Goal: Check status: Check status

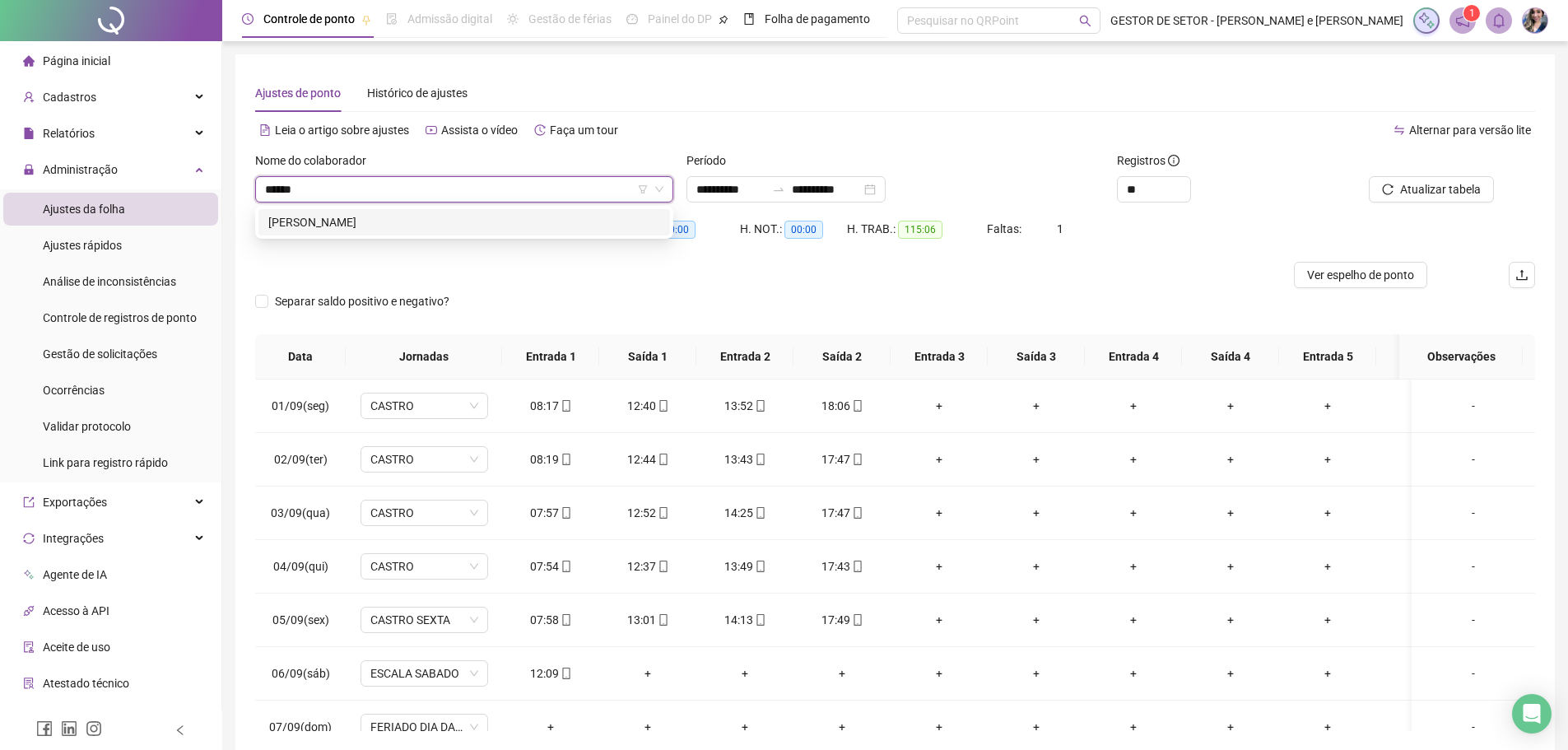
type input "******"
click at [422, 205] on div "Nome do colaborador [PERSON_NAME]" at bounding box center [464, 184] width 432 height 64
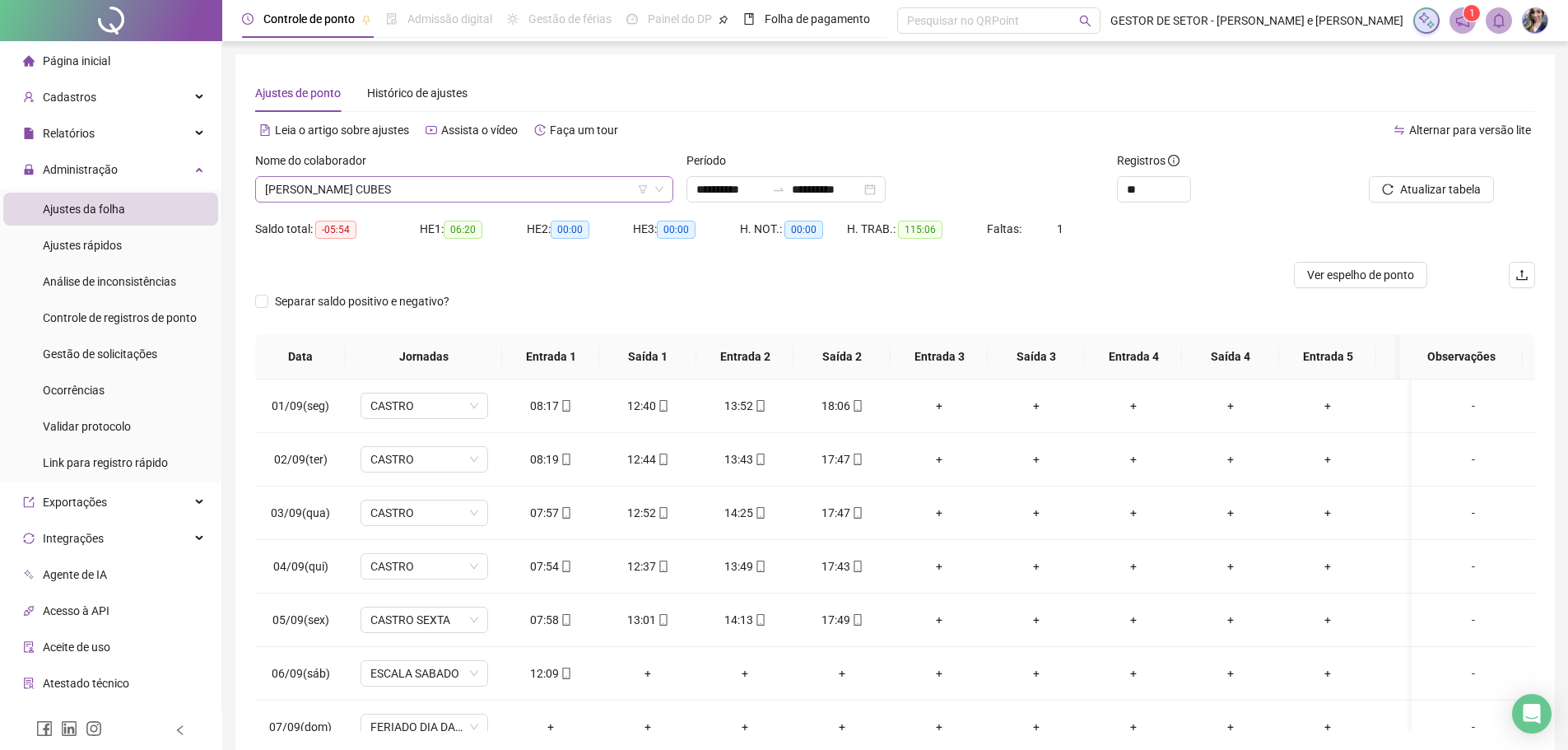
click at [562, 197] on span "[PERSON_NAME] CUBES" at bounding box center [465, 189] width 399 height 25
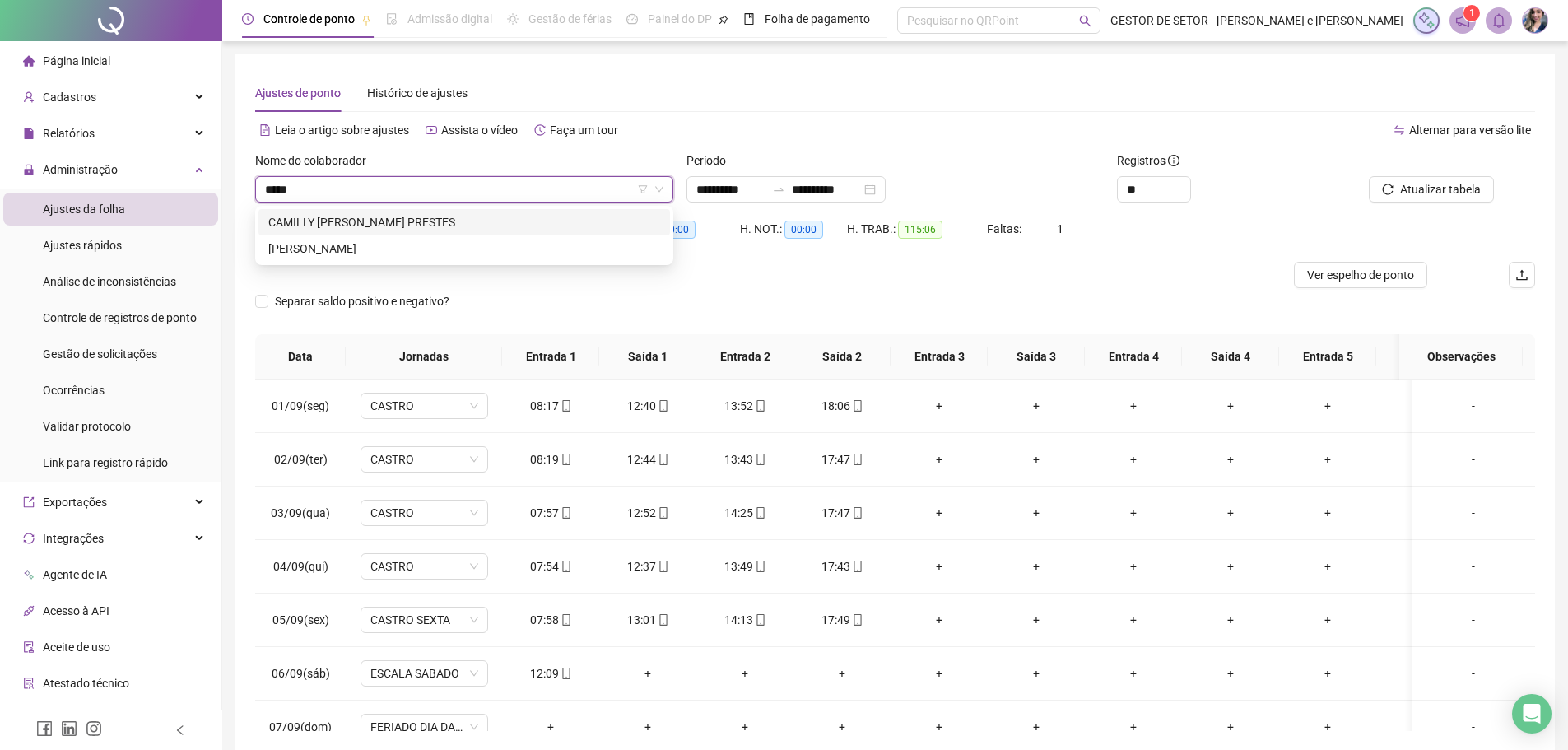
type input "******"
click at [509, 224] on div "[PERSON_NAME]" at bounding box center [464, 221] width 392 height 18
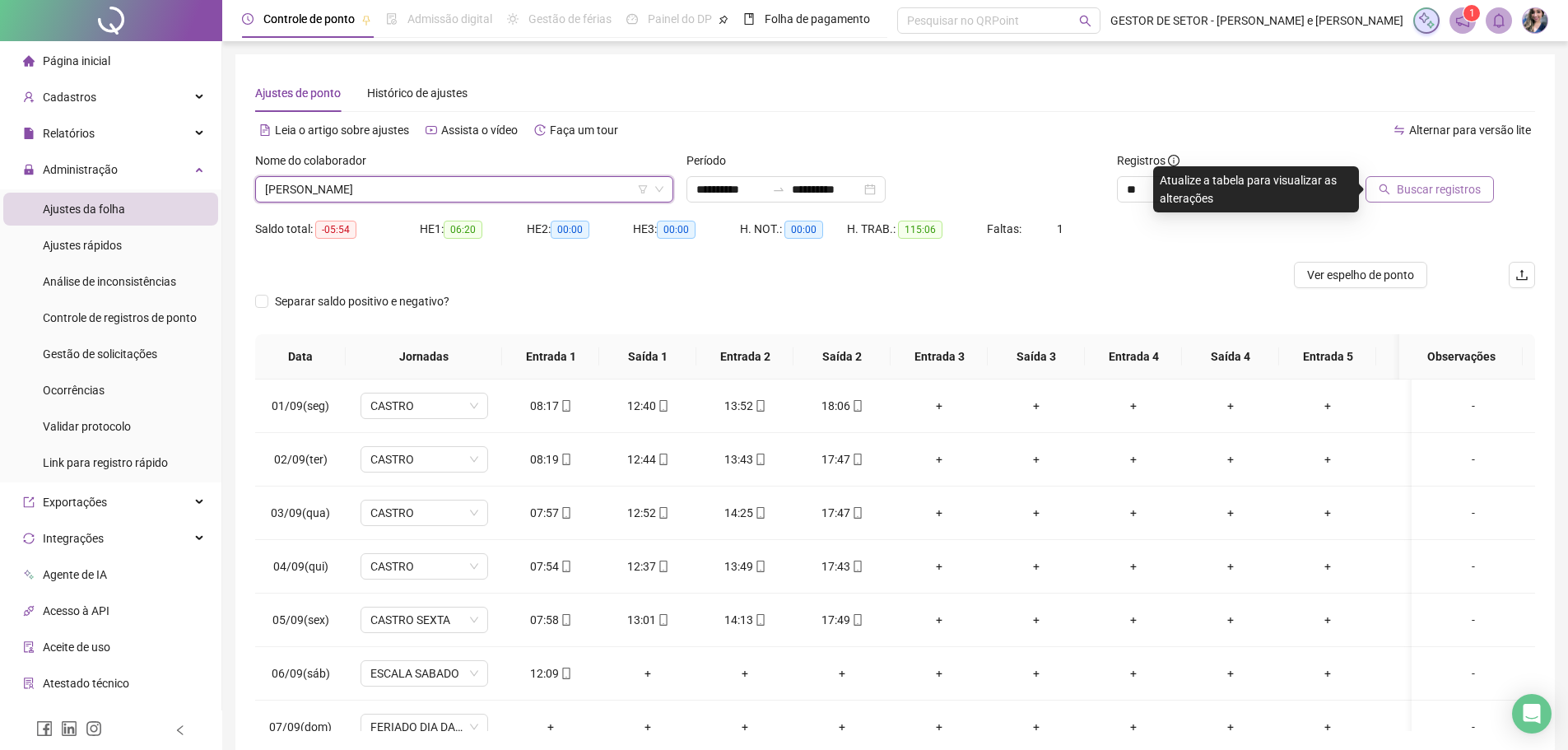
click at [1388, 186] on icon "search" at bounding box center [1385, 189] width 12 height 12
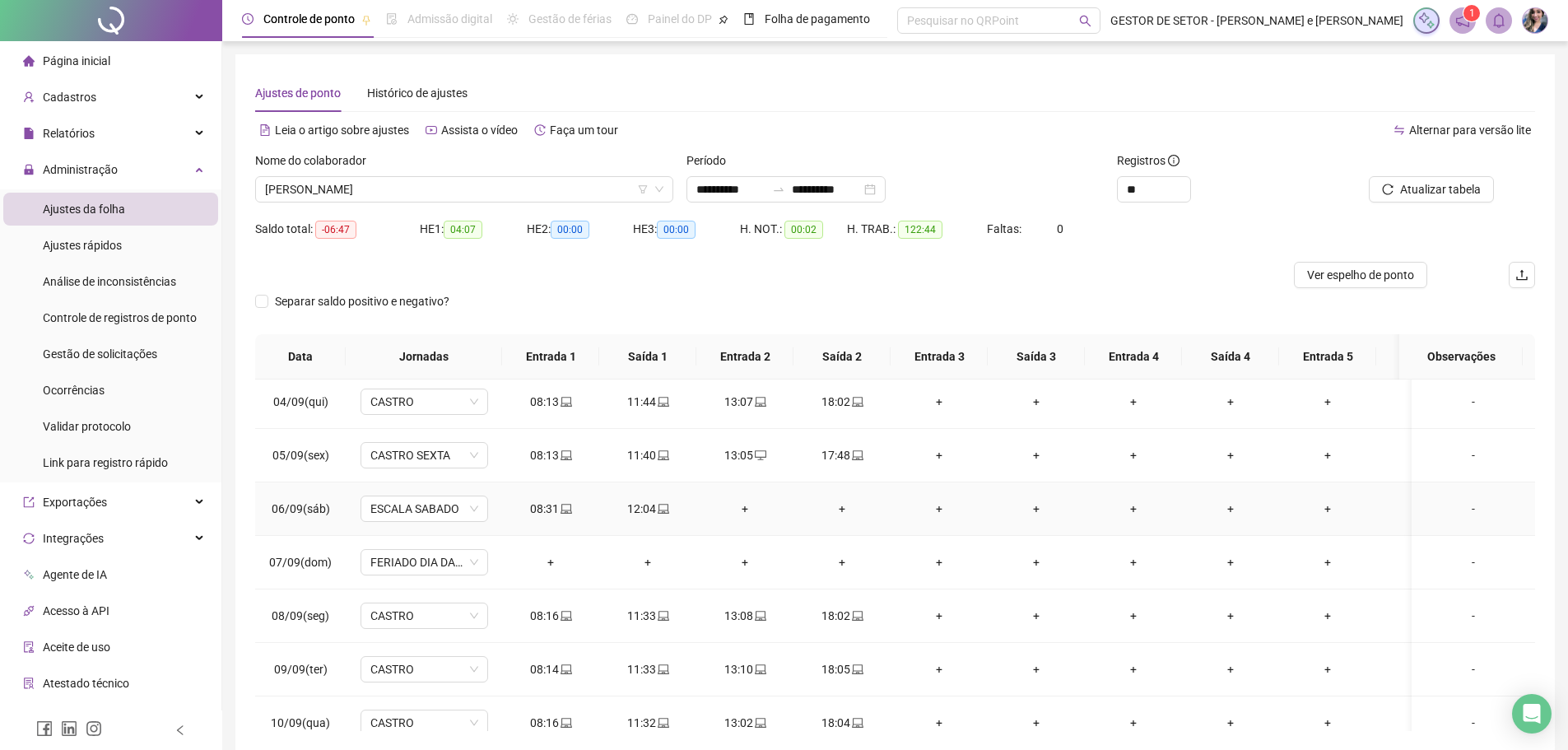
scroll to position [247, 0]
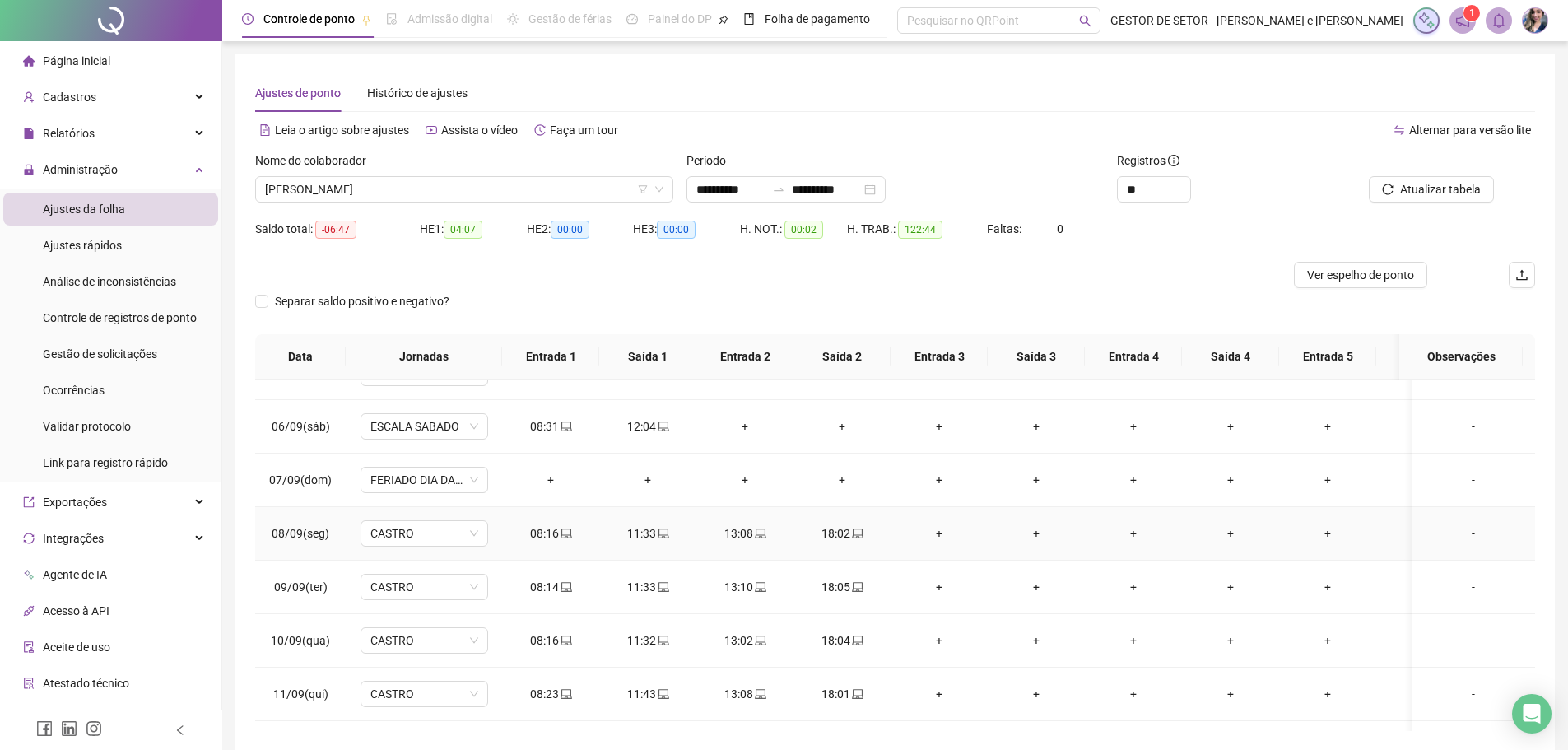
click at [671, 531] on div "11:33" at bounding box center [647, 533] width 70 height 18
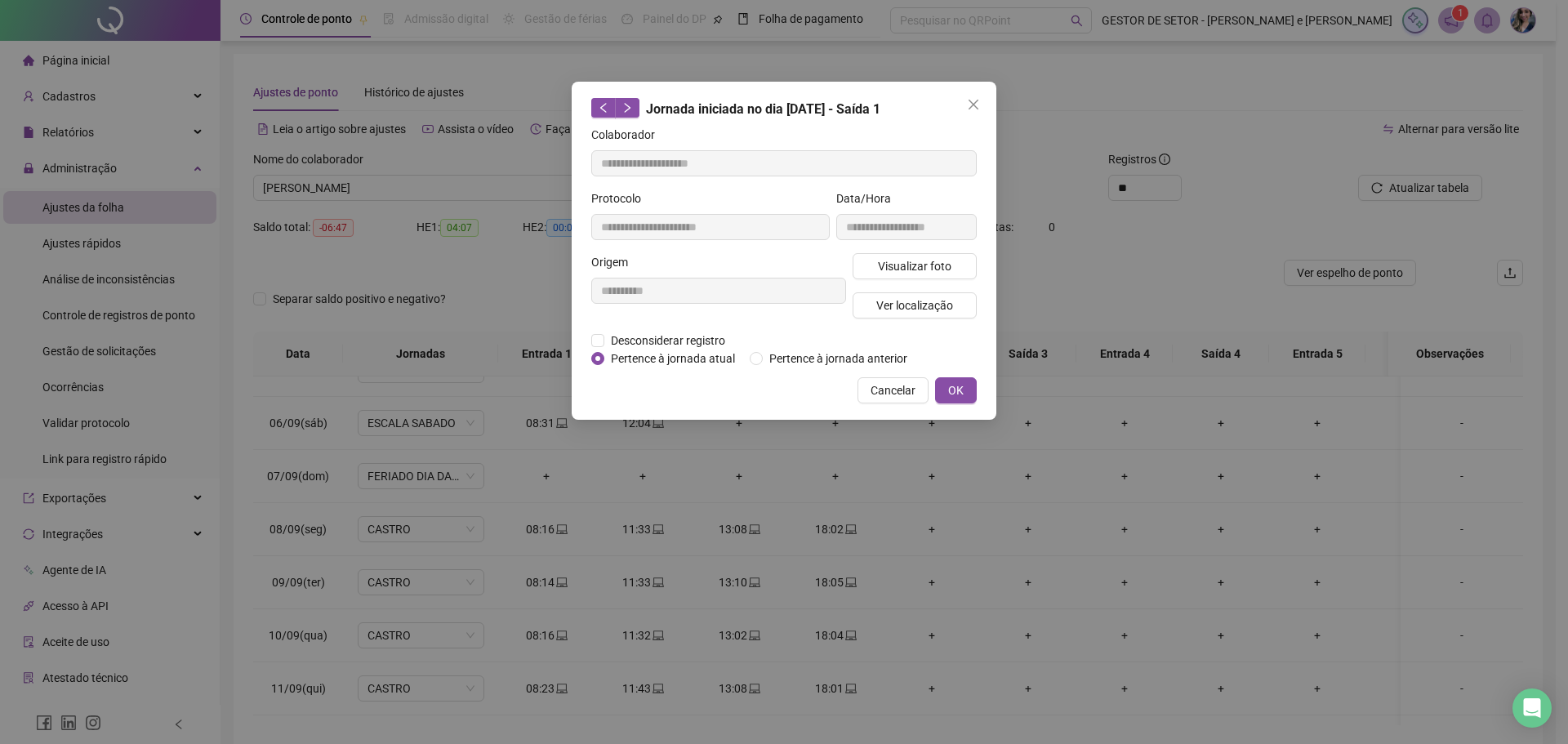
type input "**********"
click at [902, 278] on button "Visualizar foto" at bounding box center [914, 266] width 124 height 26
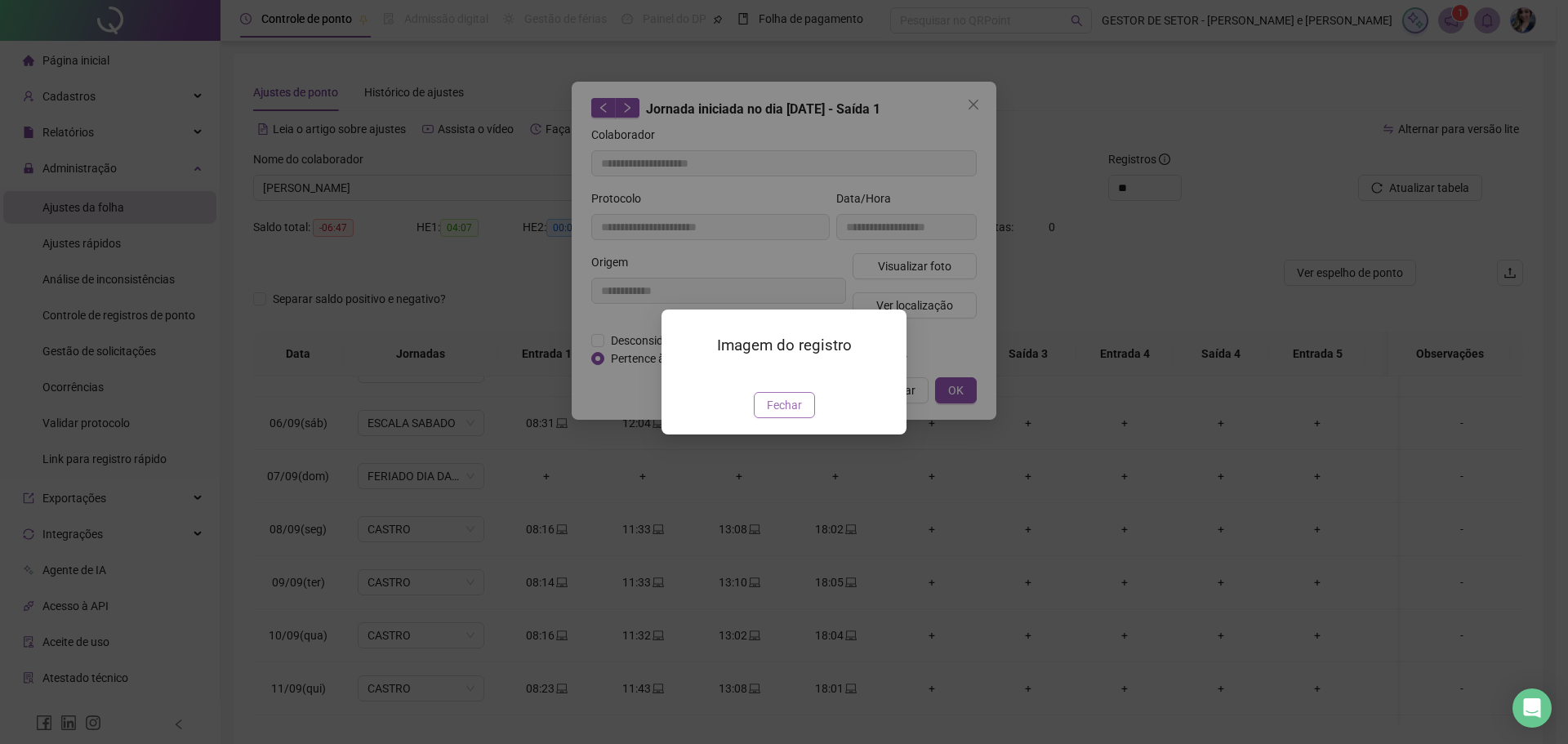
click at [784, 414] on span "Fechar" at bounding box center [785, 405] width 35 height 18
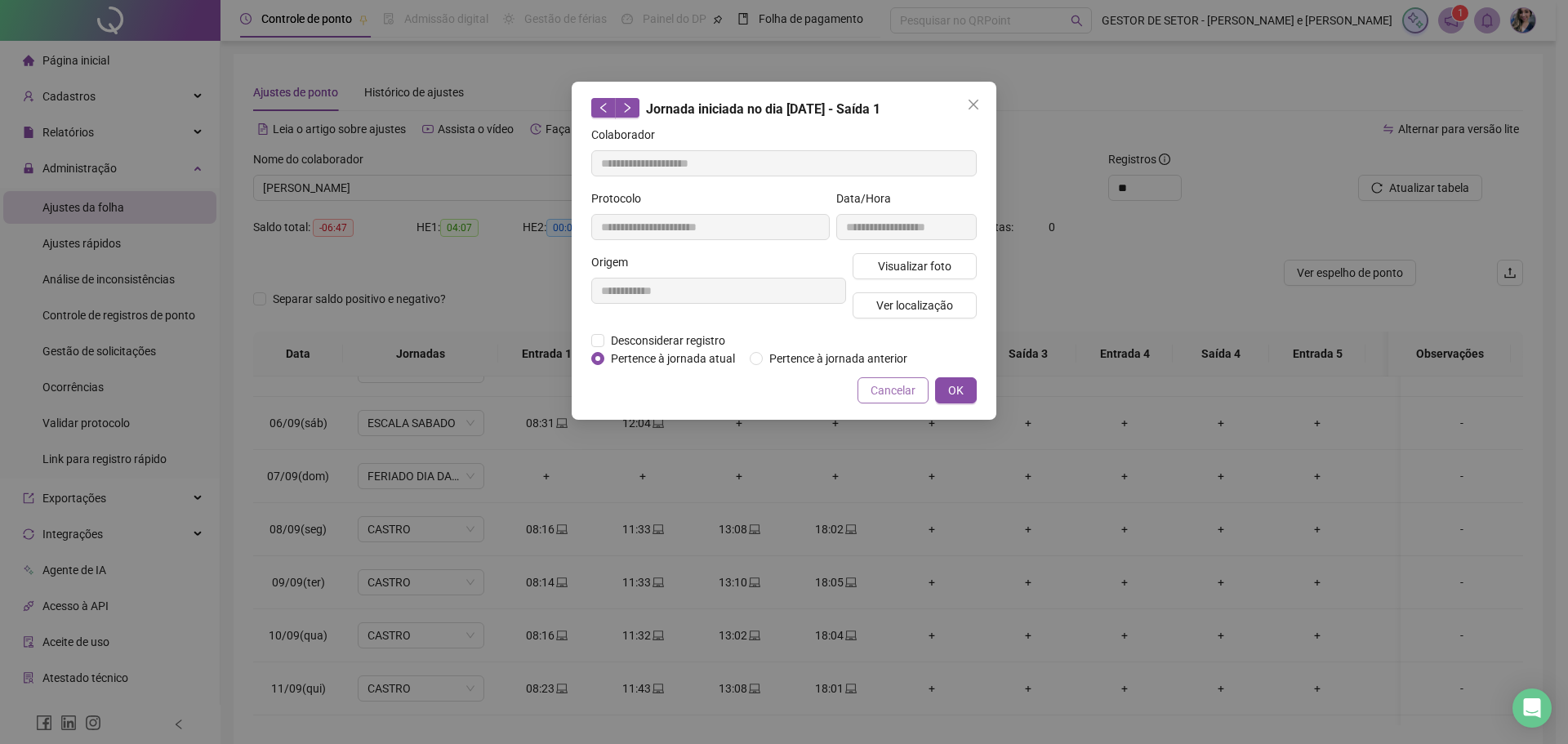
click at [898, 389] on span "Cancelar" at bounding box center [893, 390] width 45 height 18
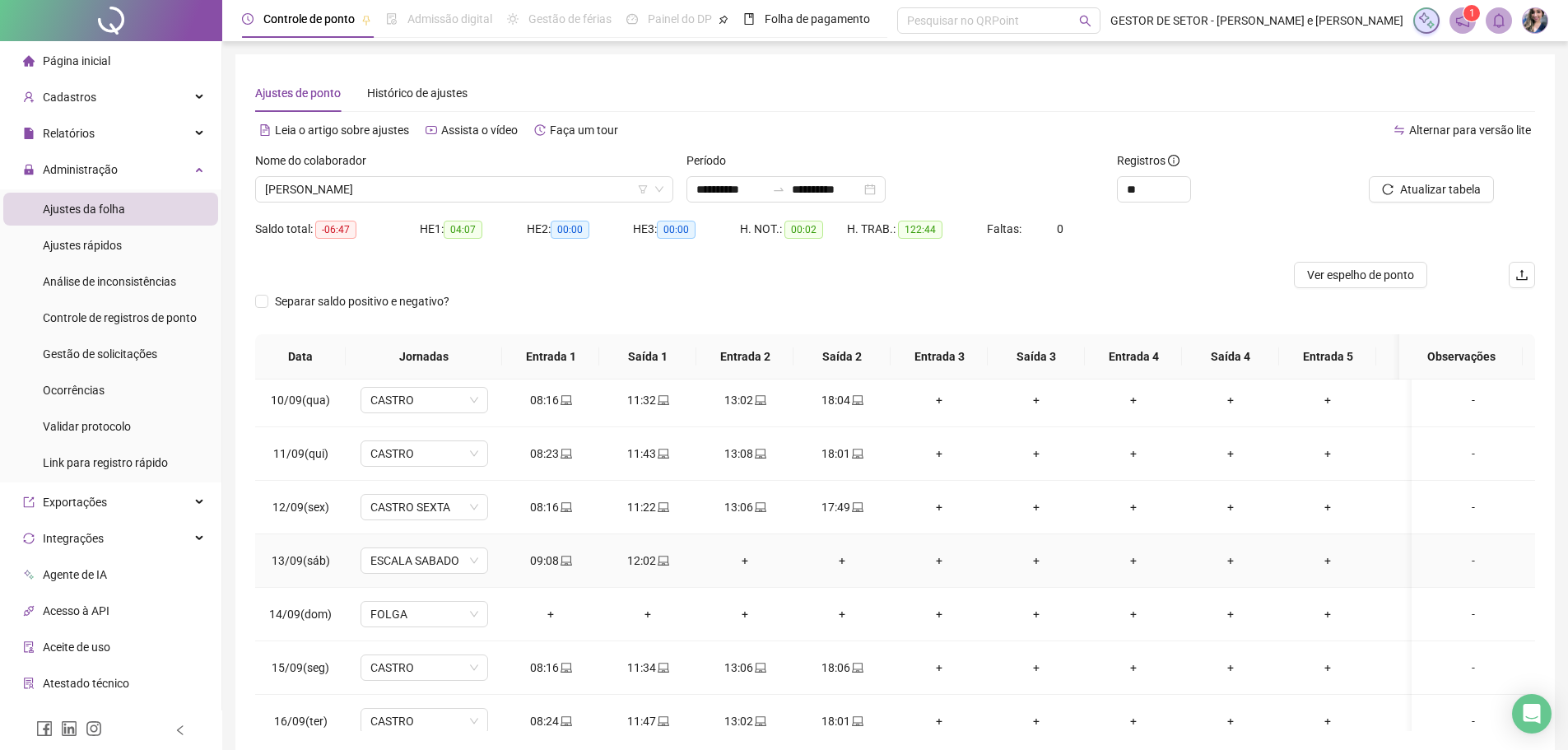
scroll to position [494, 0]
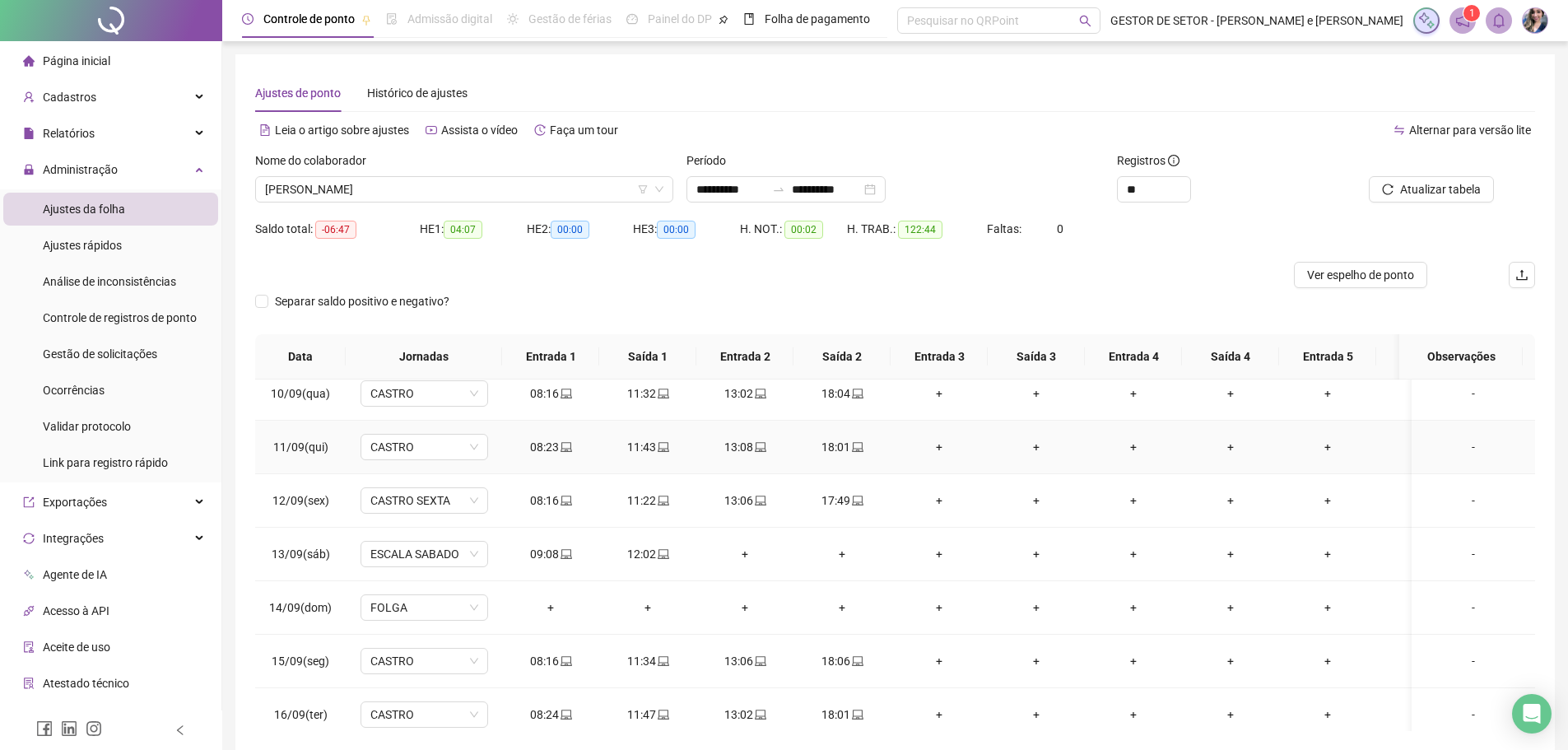
click at [761, 453] on span at bounding box center [760, 447] width 14 height 14
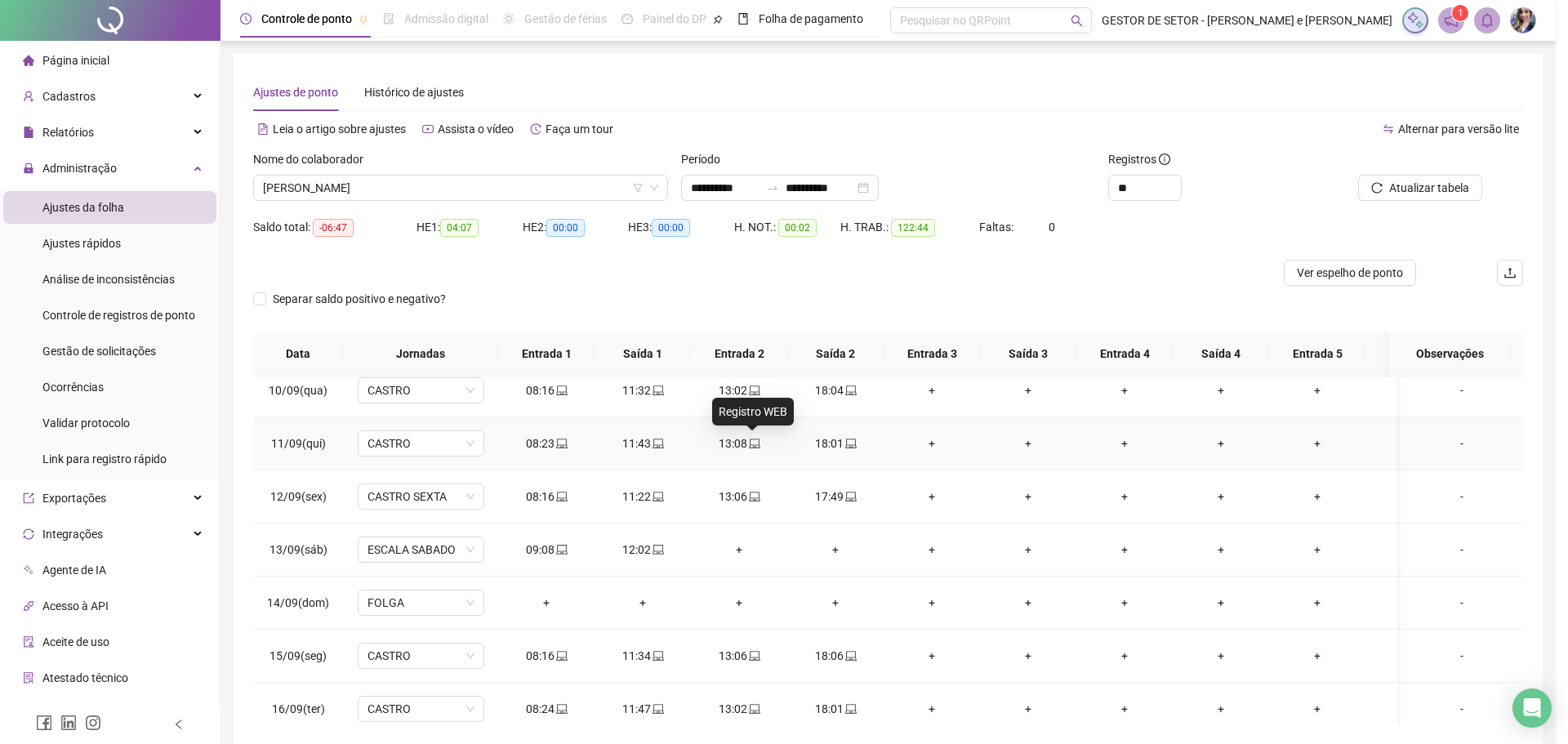
type input "**********"
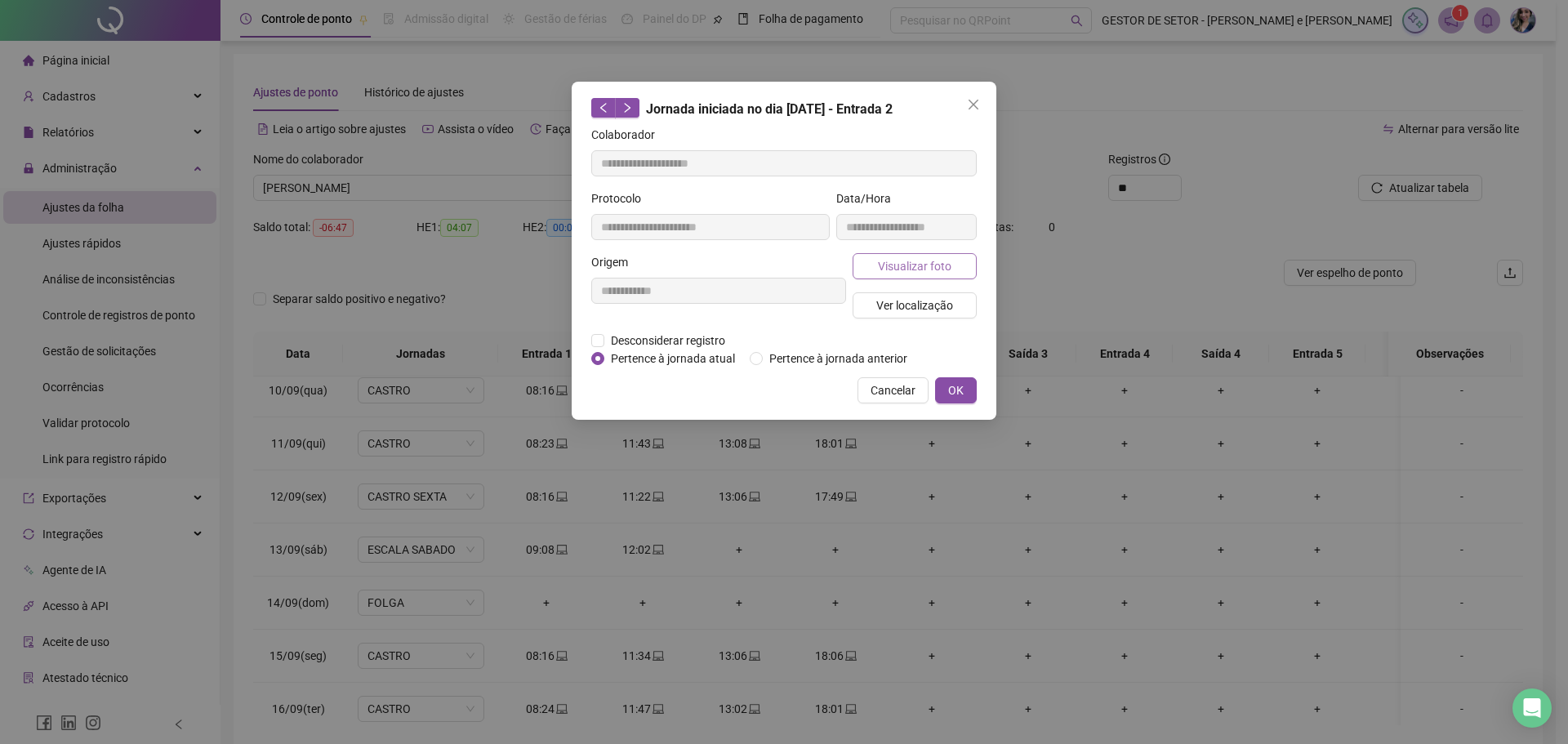
click at [927, 268] on span "Visualizar foto" at bounding box center [914, 266] width 73 height 18
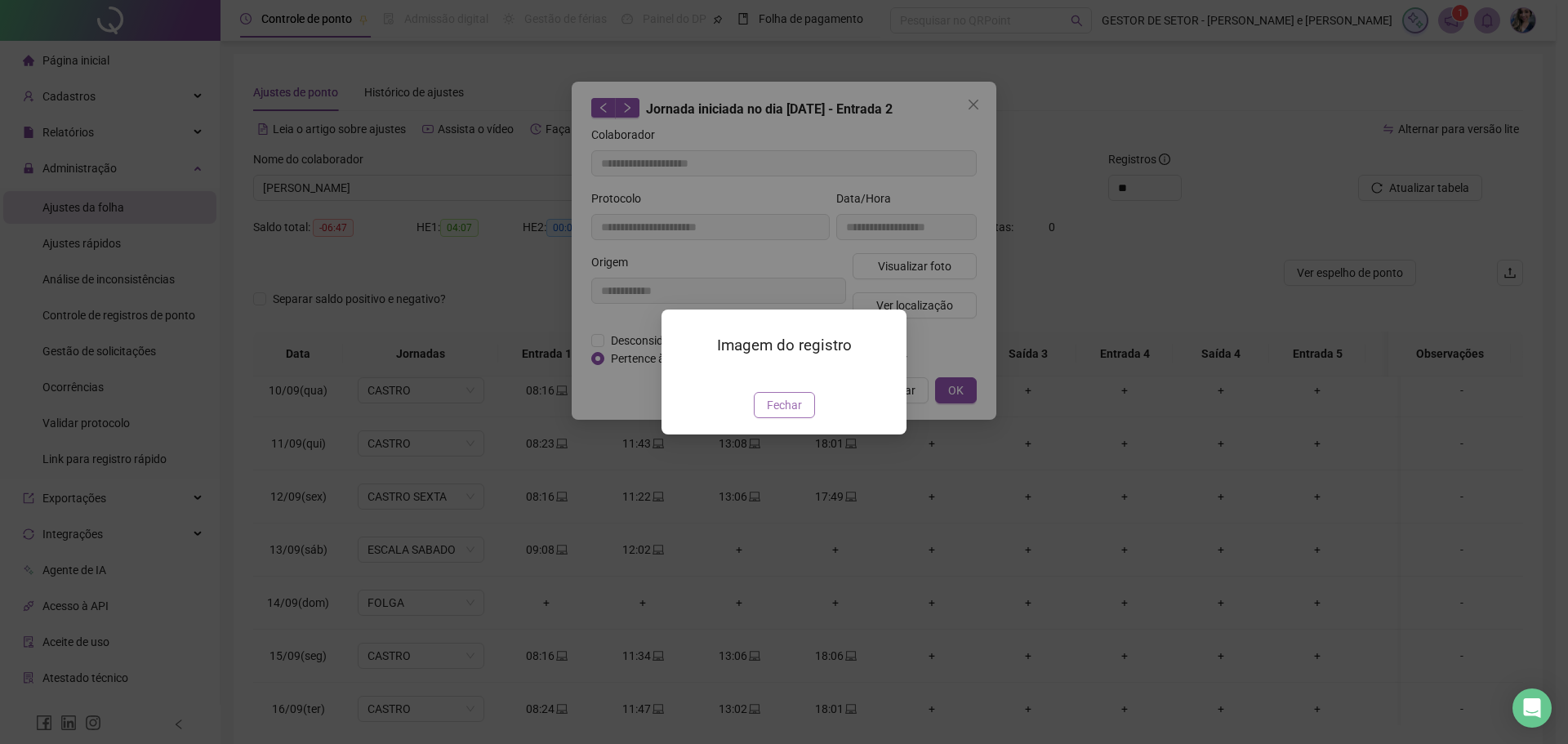
click at [797, 414] on span "Fechar" at bounding box center [785, 405] width 35 height 18
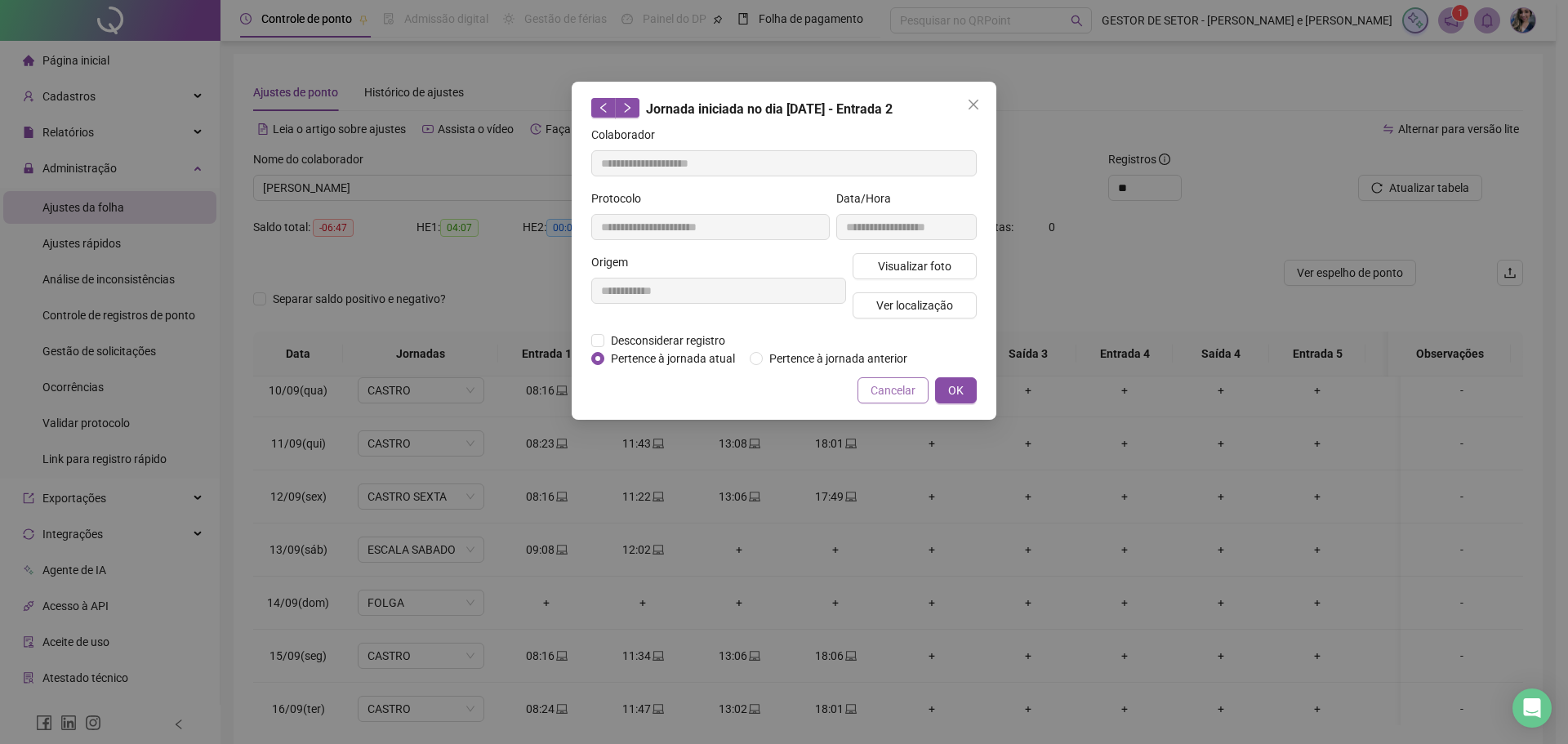
click at [903, 385] on span "Cancelar" at bounding box center [893, 390] width 45 height 18
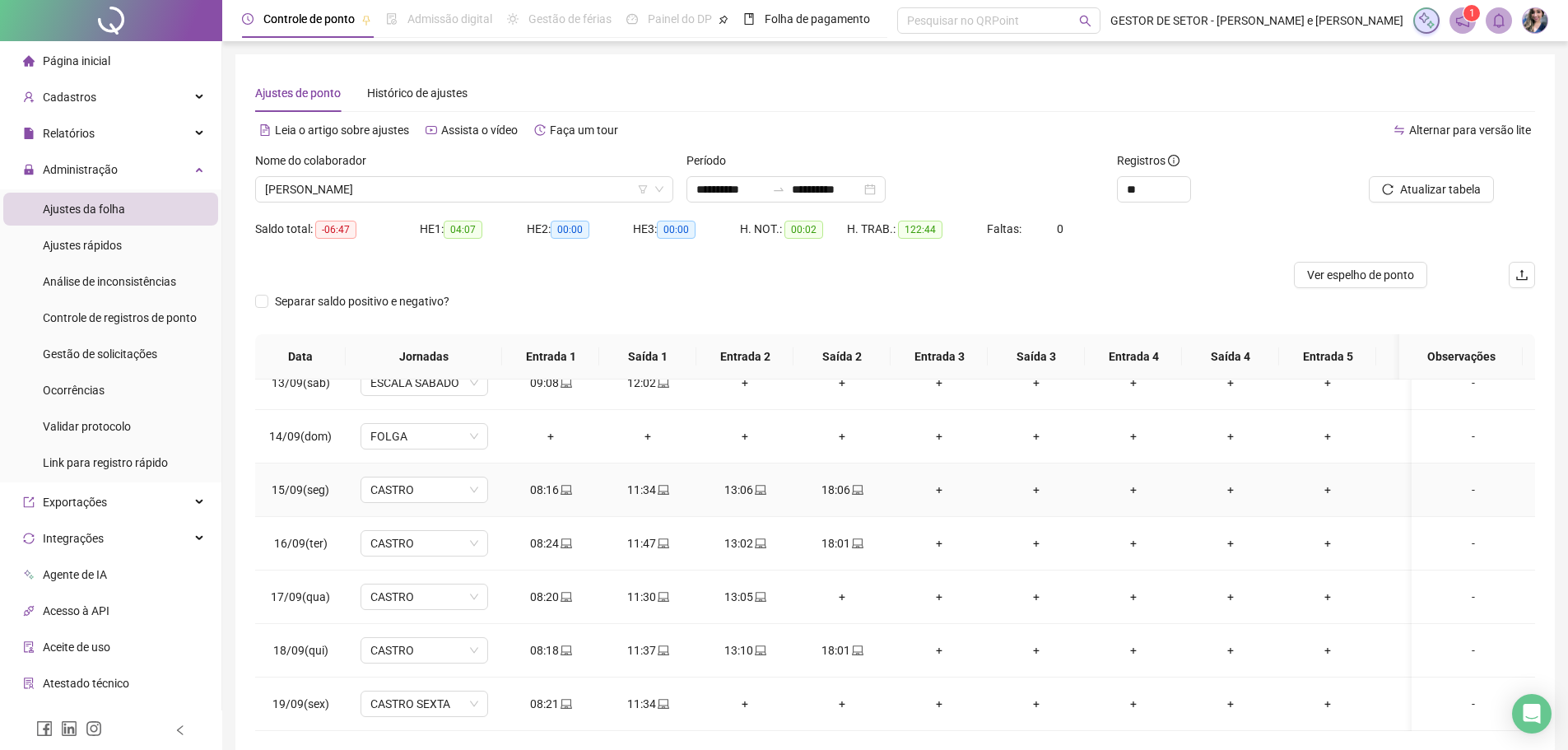
scroll to position [678, 0]
click at [661, 698] on icon "laptop" at bounding box center [664, 704] width 12 height 12
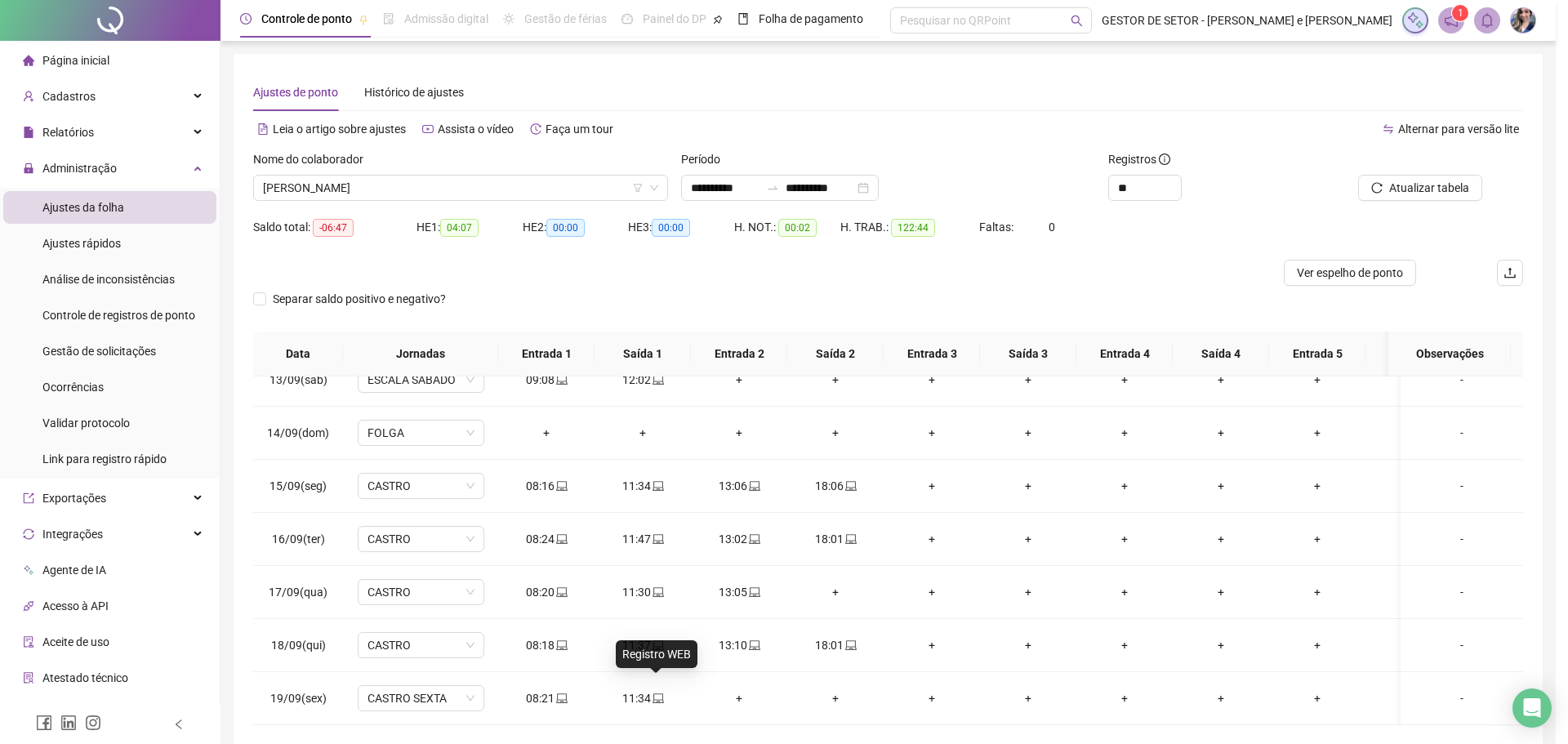
type input "**********"
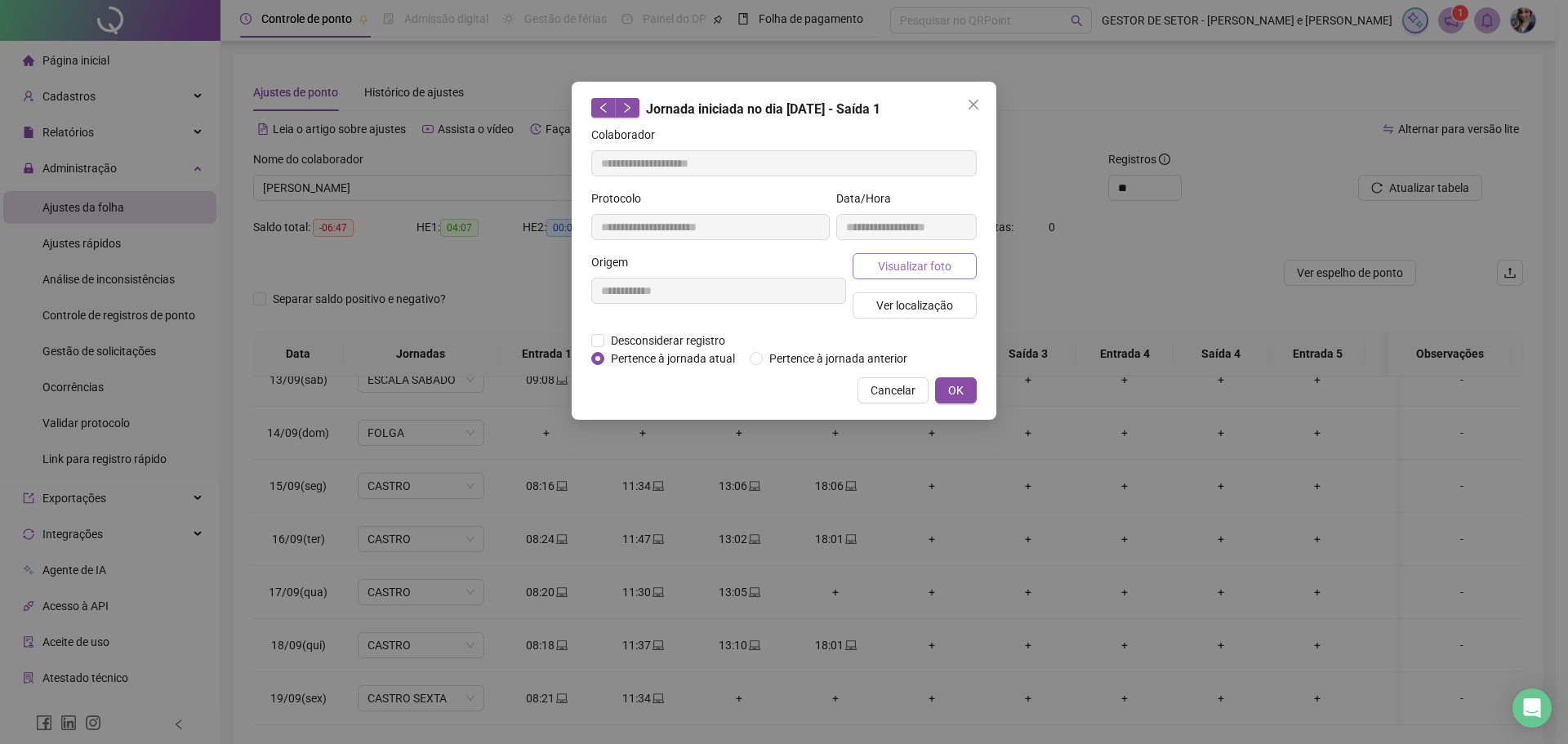
click at [901, 274] on span "Visualizar foto" at bounding box center [914, 266] width 73 height 18
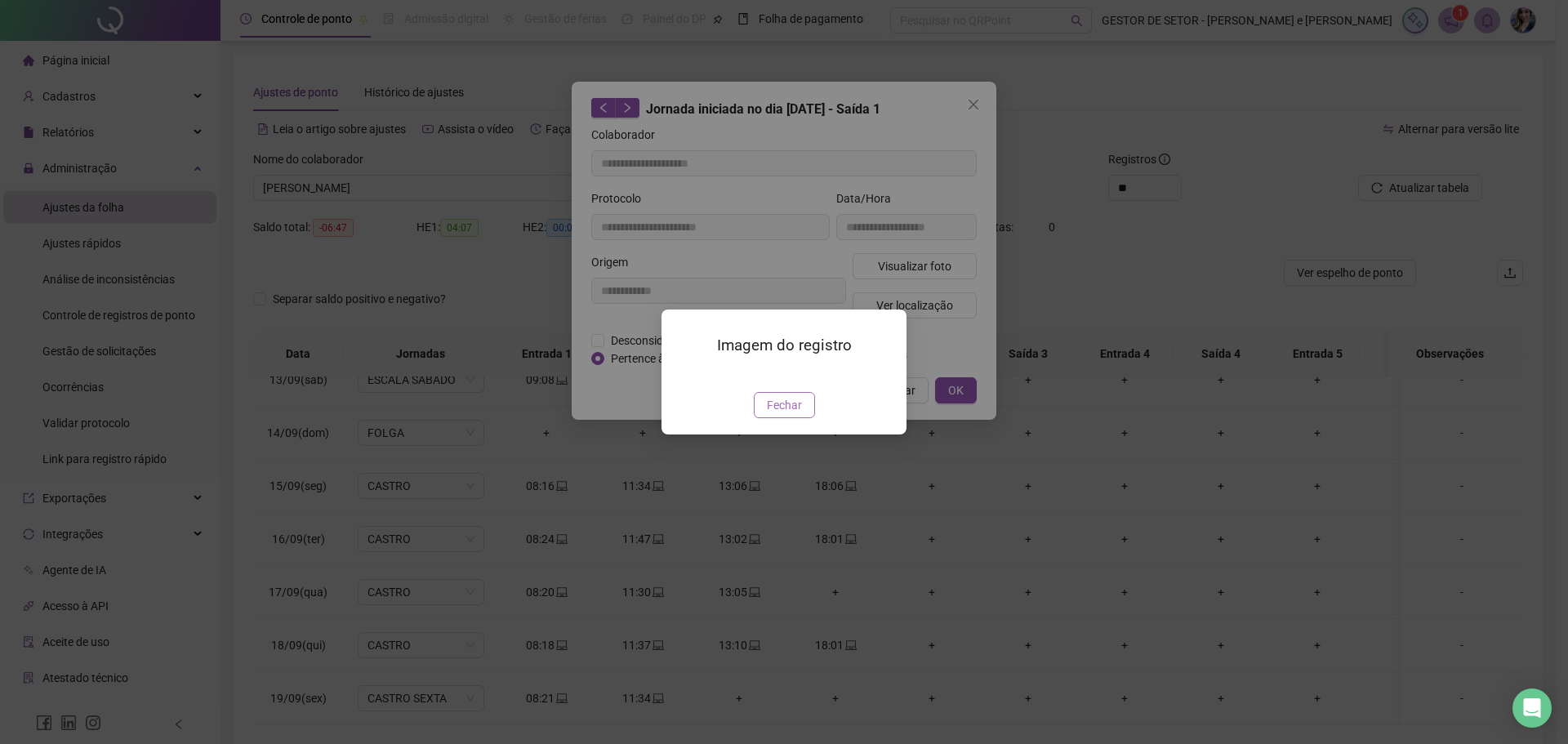
click at [781, 414] on span "Fechar" at bounding box center [785, 405] width 35 height 18
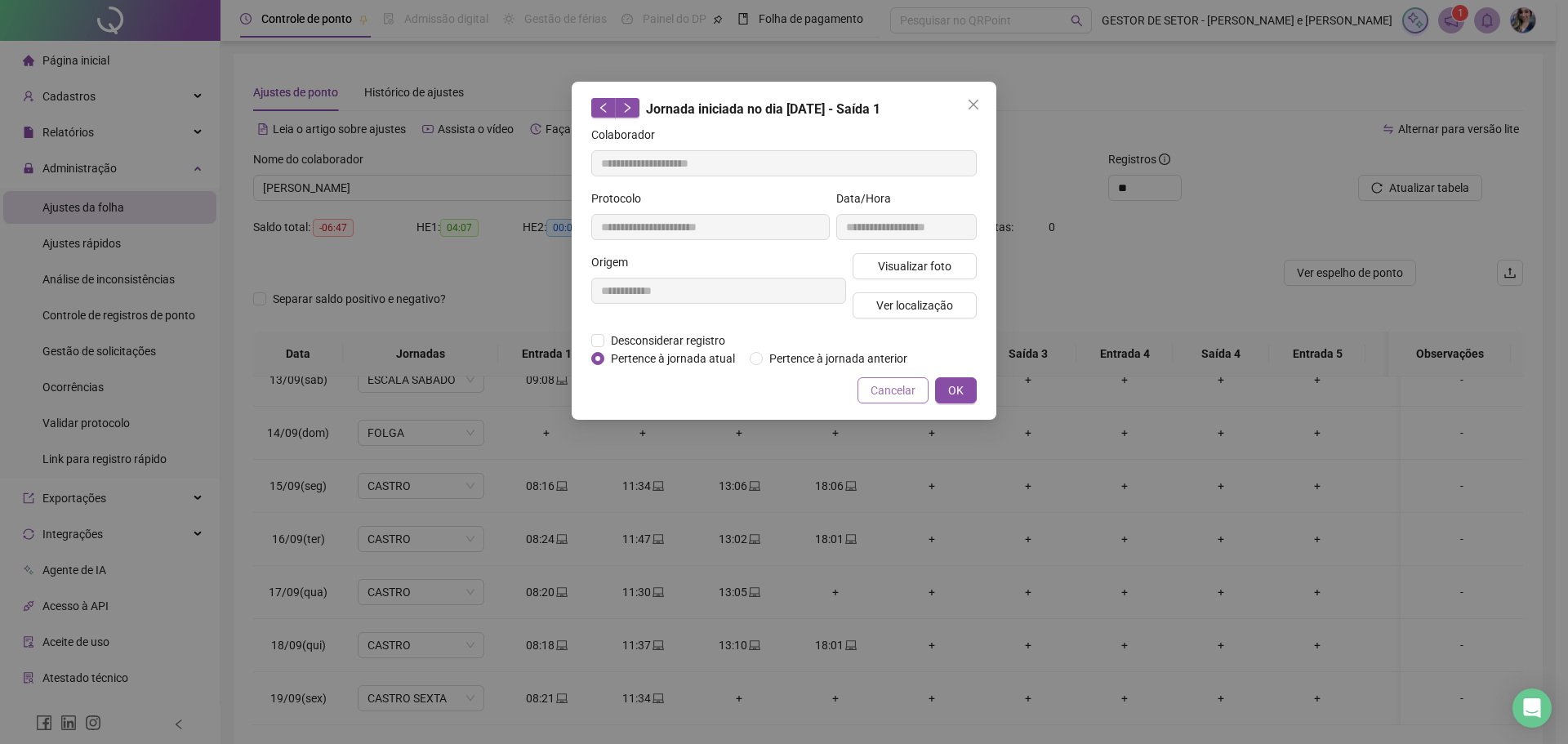
click at [910, 381] on span "Cancelar" at bounding box center [893, 390] width 45 height 18
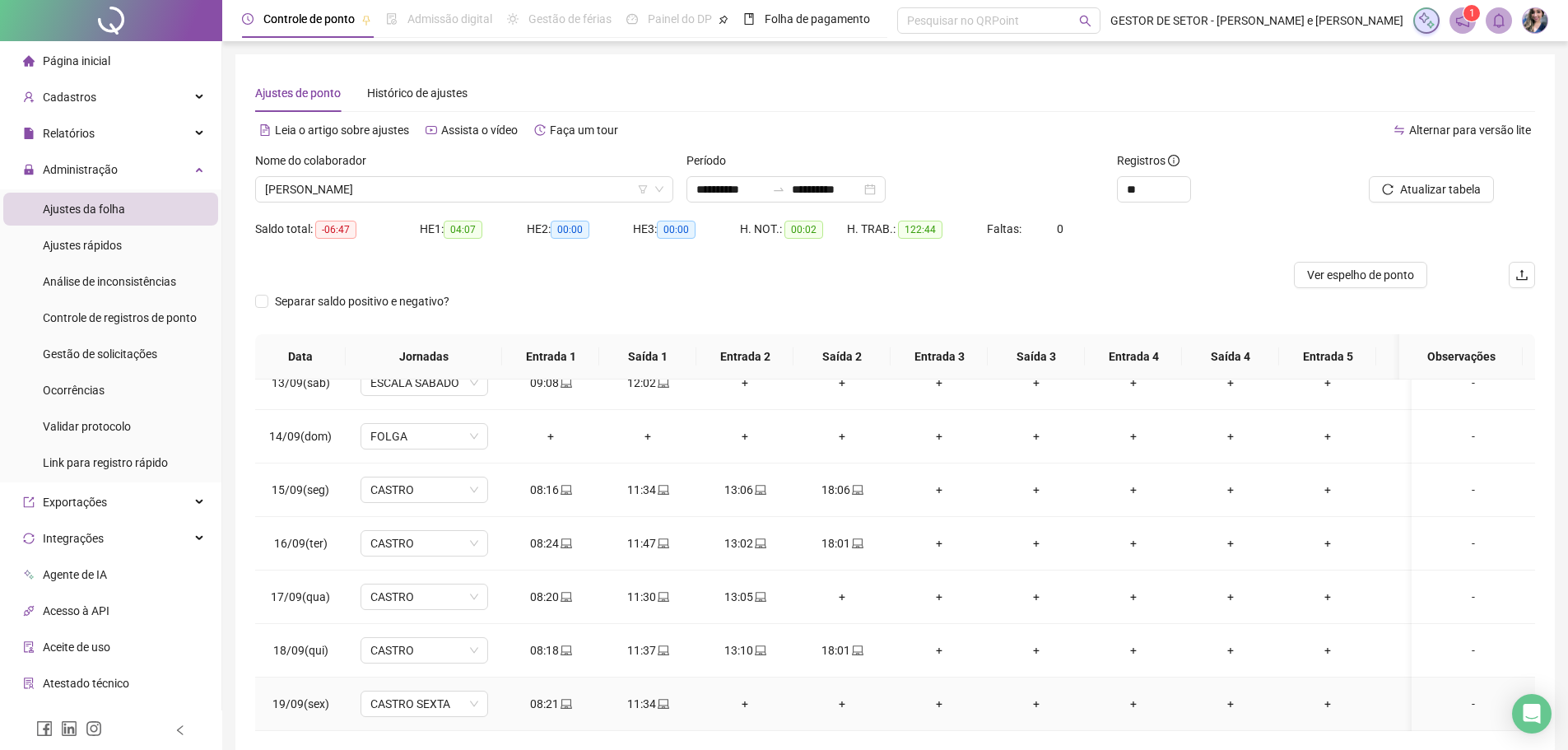
click at [575, 695] on div "08:21" at bounding box center [550, 703] width 70 height 18
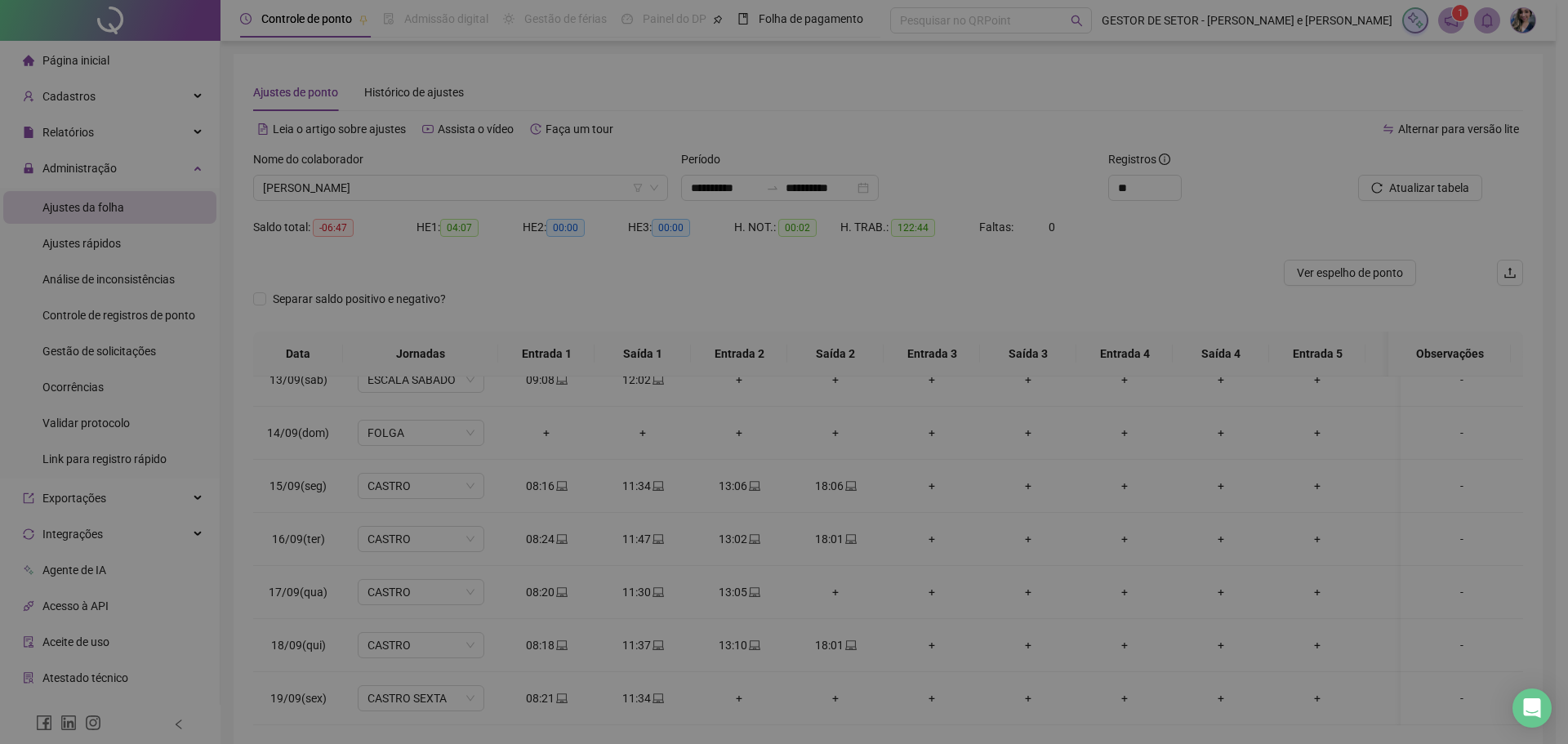
type input "**********"
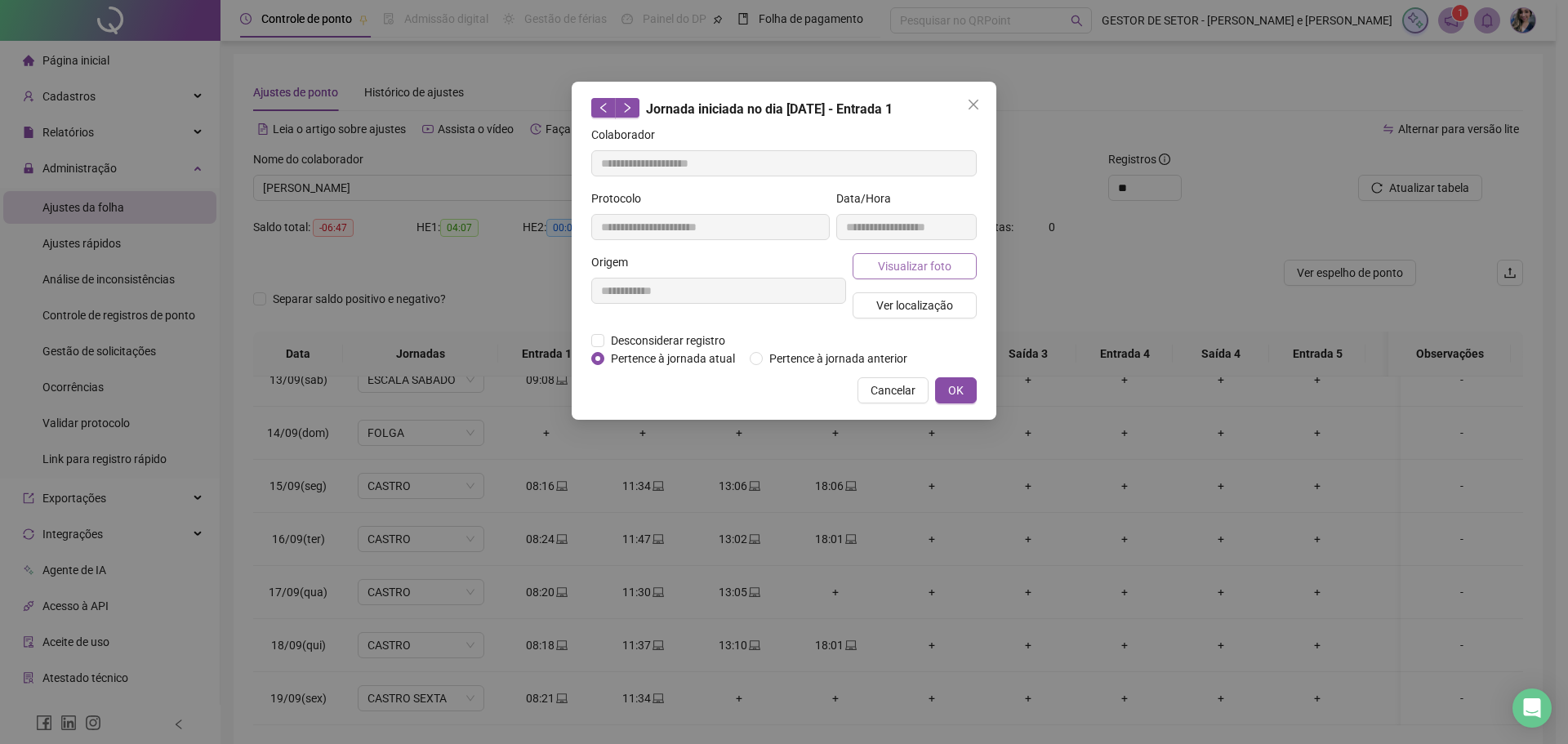
click at [908, 264] on span "Visualizar foto" at bounding box center [914, 266] width 73 height 18
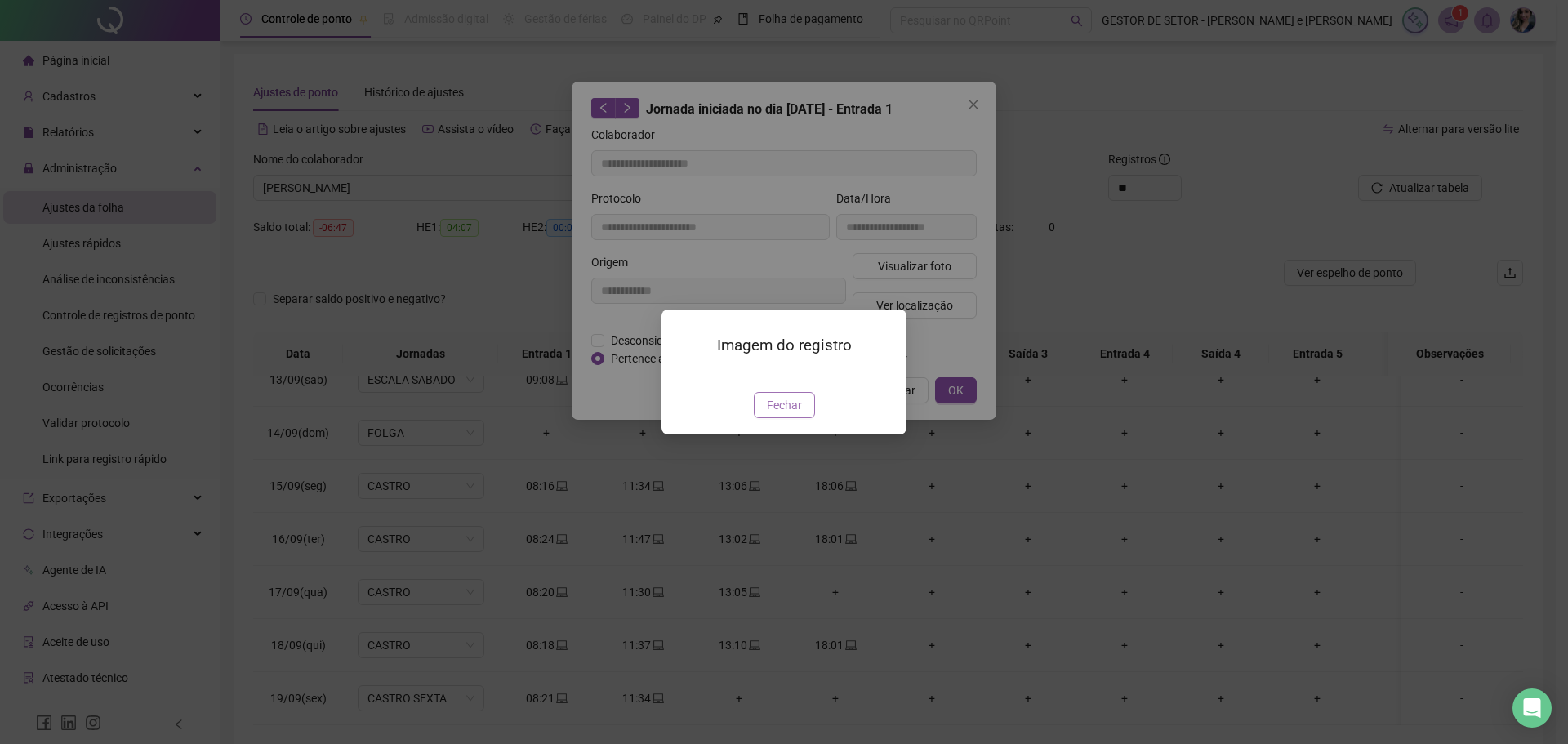
click at [794, 414] on span "Fechar" at bounding box center [785, 405] width 35 height 18
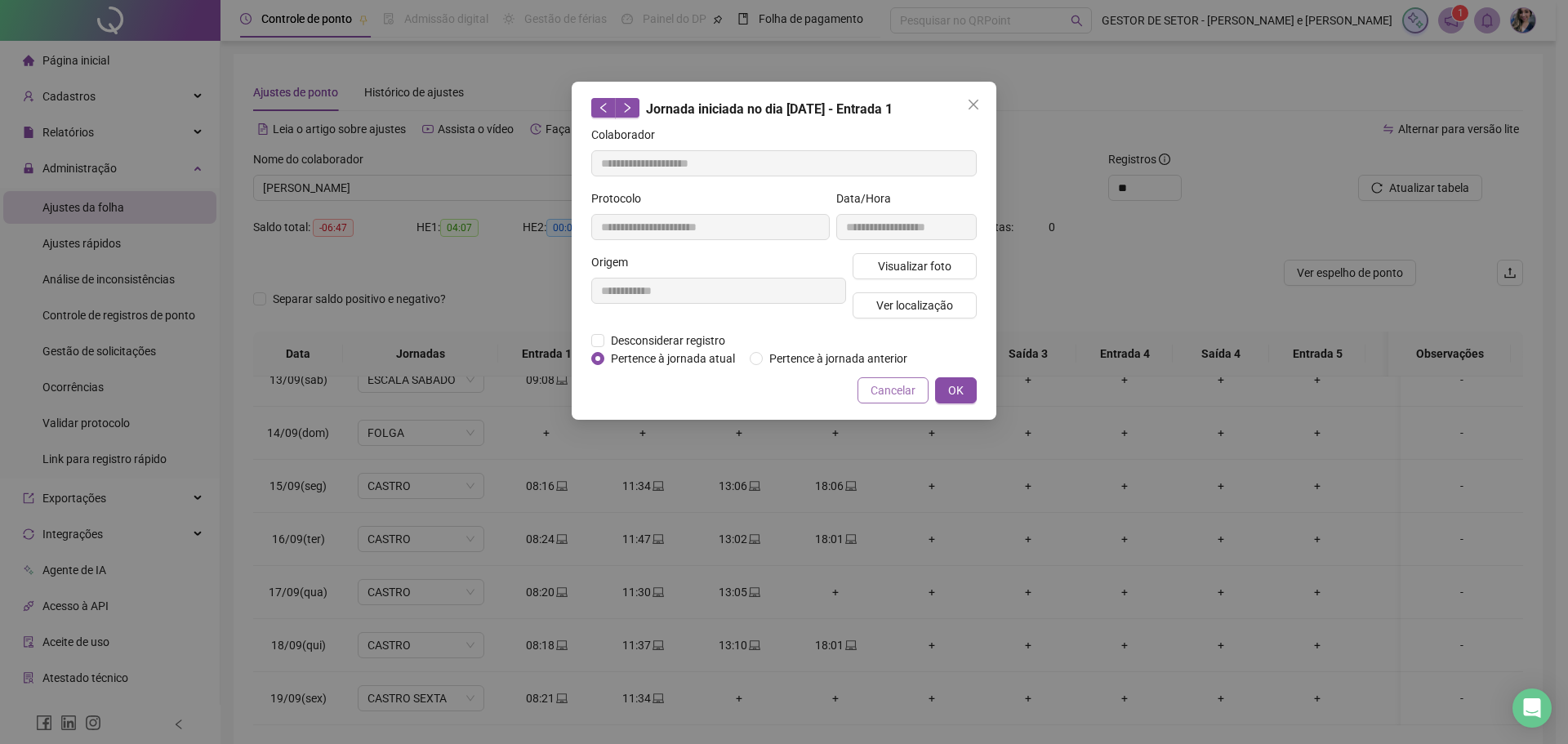
click at [914, 383] on span "Cancelar" at bounding box center [893, 390] width 45 height 18
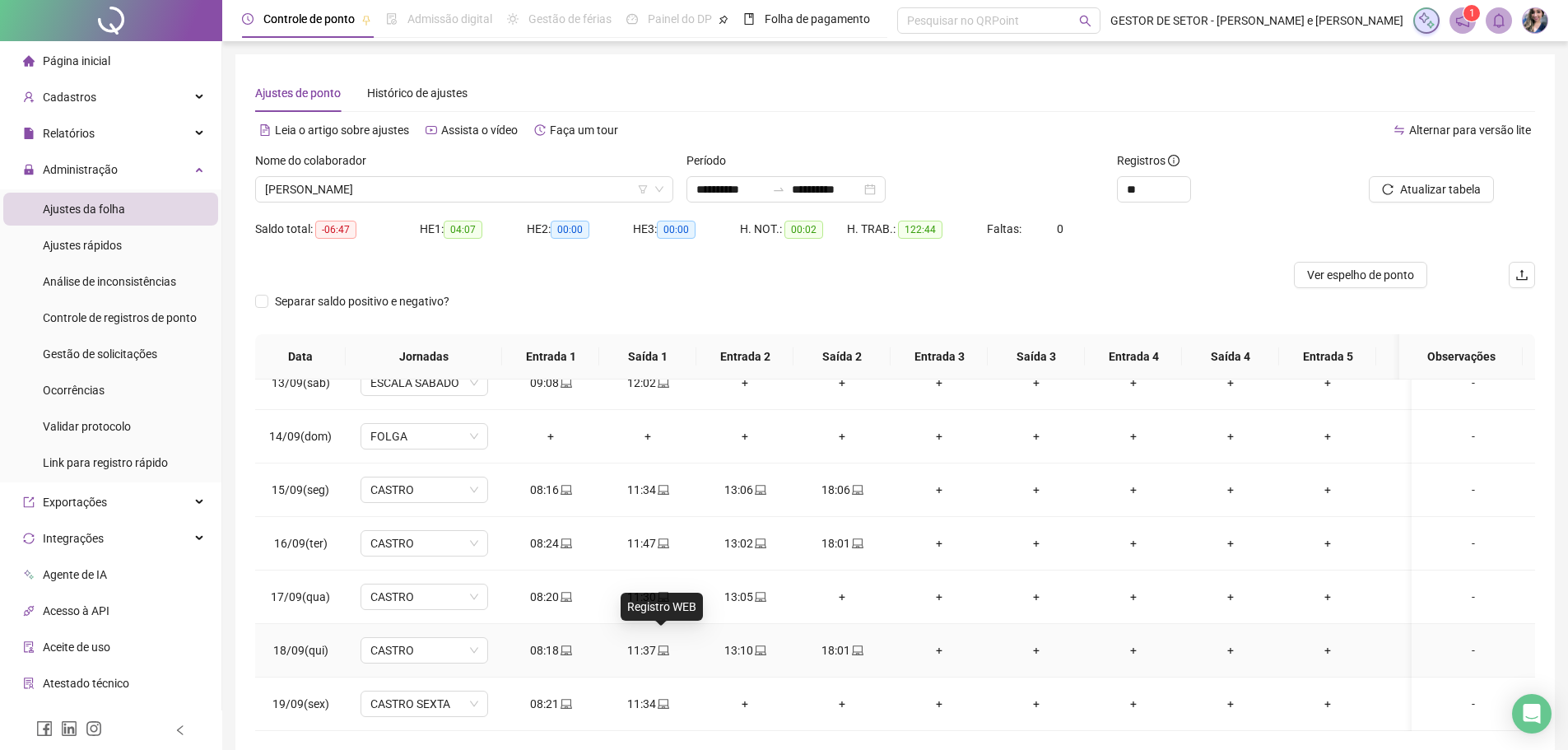
scroll to position [513, 0]
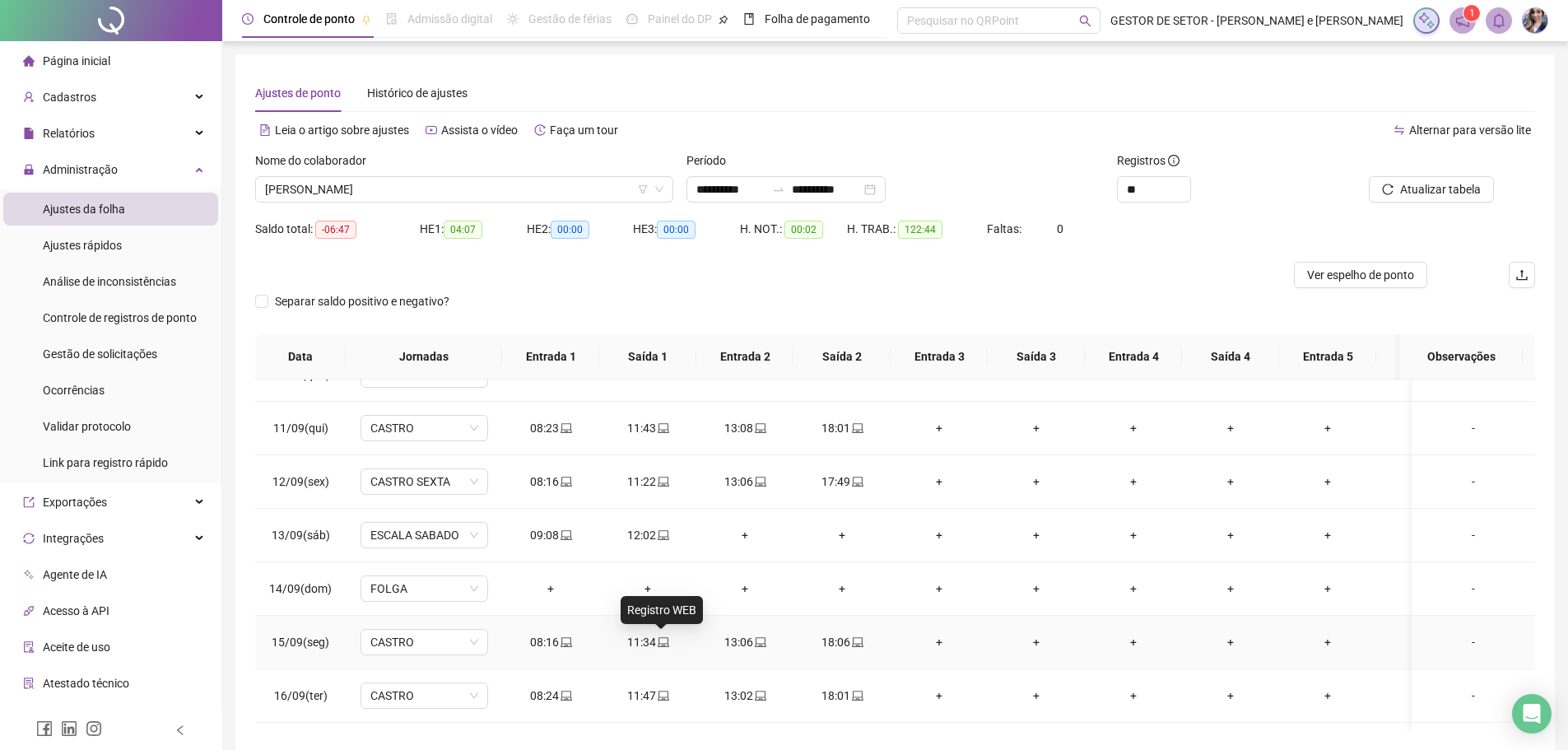
click at [659, 640] on icon "laptop" at bounding box center [664, 642] width 12 height 12
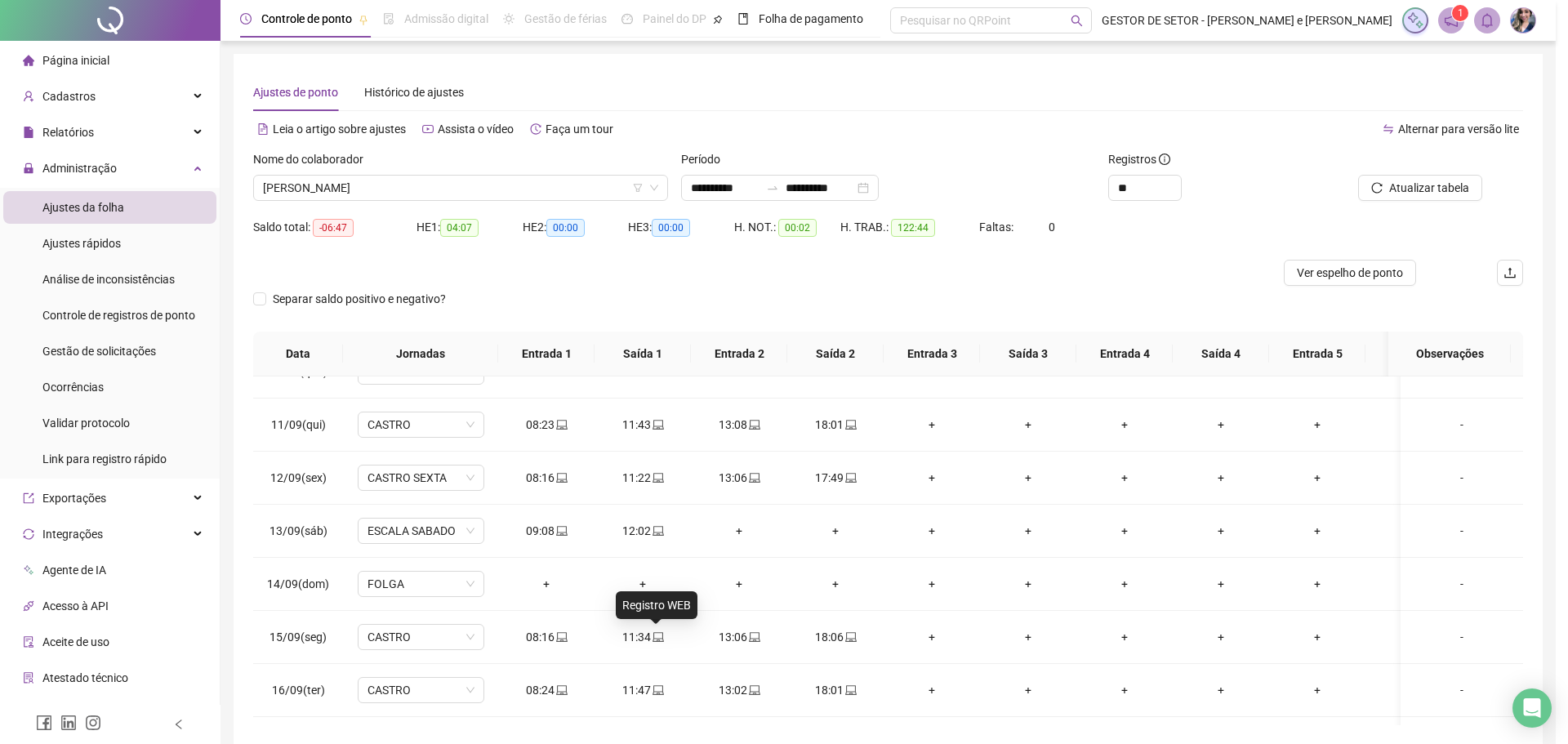
type input "**********"
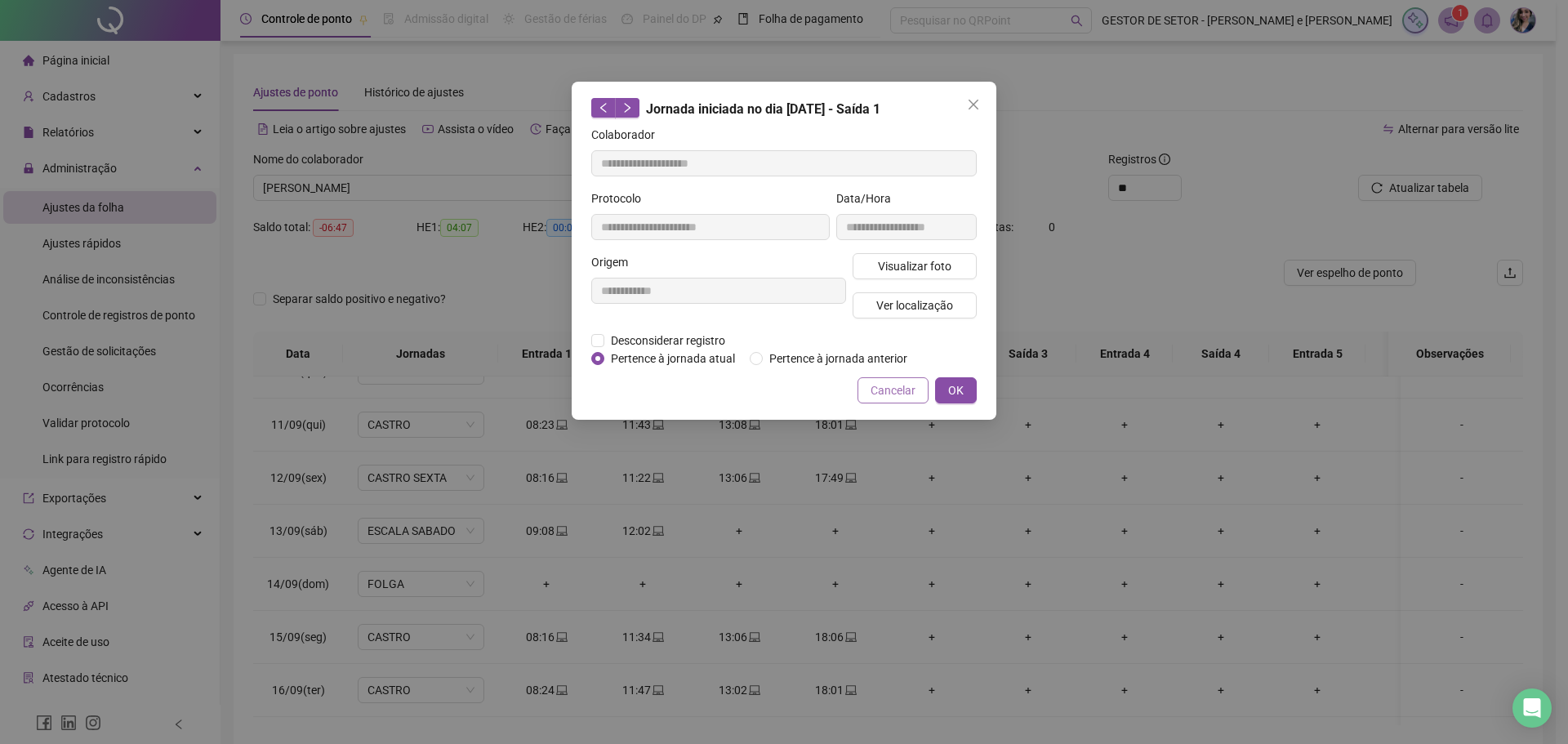
click at [877, 399] on button "Cancelar" at bounding box center [893, 390] width 71 height 26
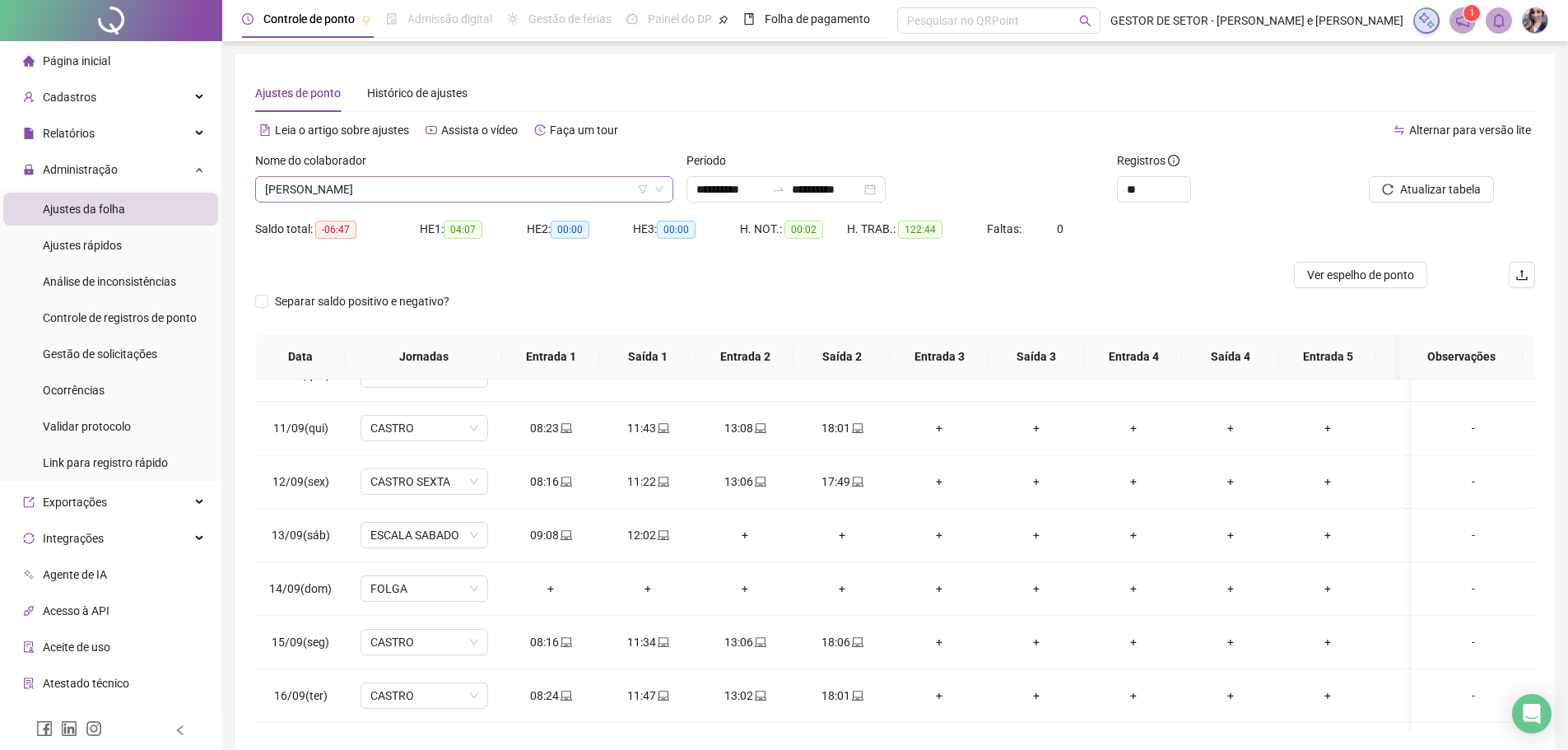
click at [548, 199] on span "[PERSON_NAME]" at bounding box center [465, 189] width 399 height 25
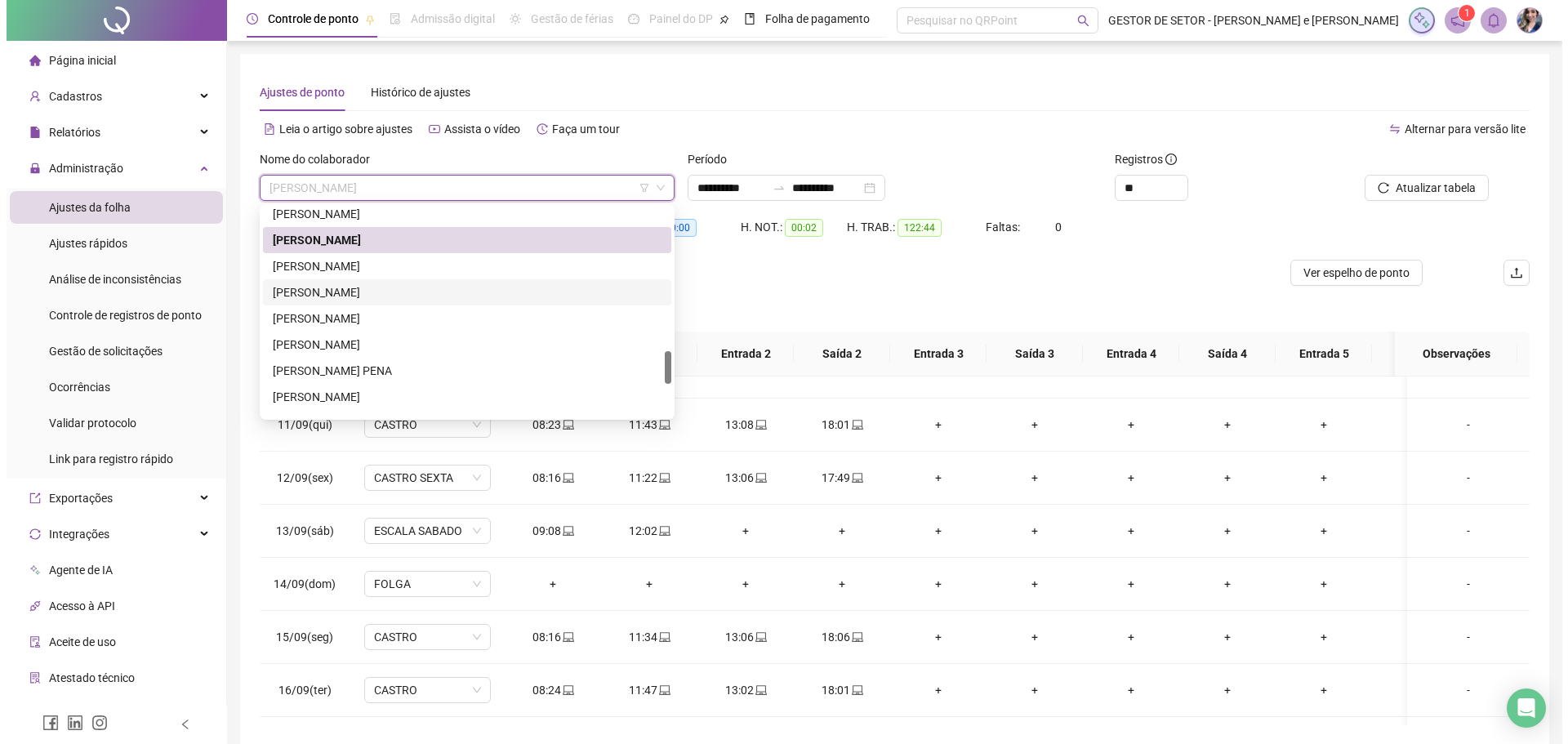
scroll to position [814, 0]
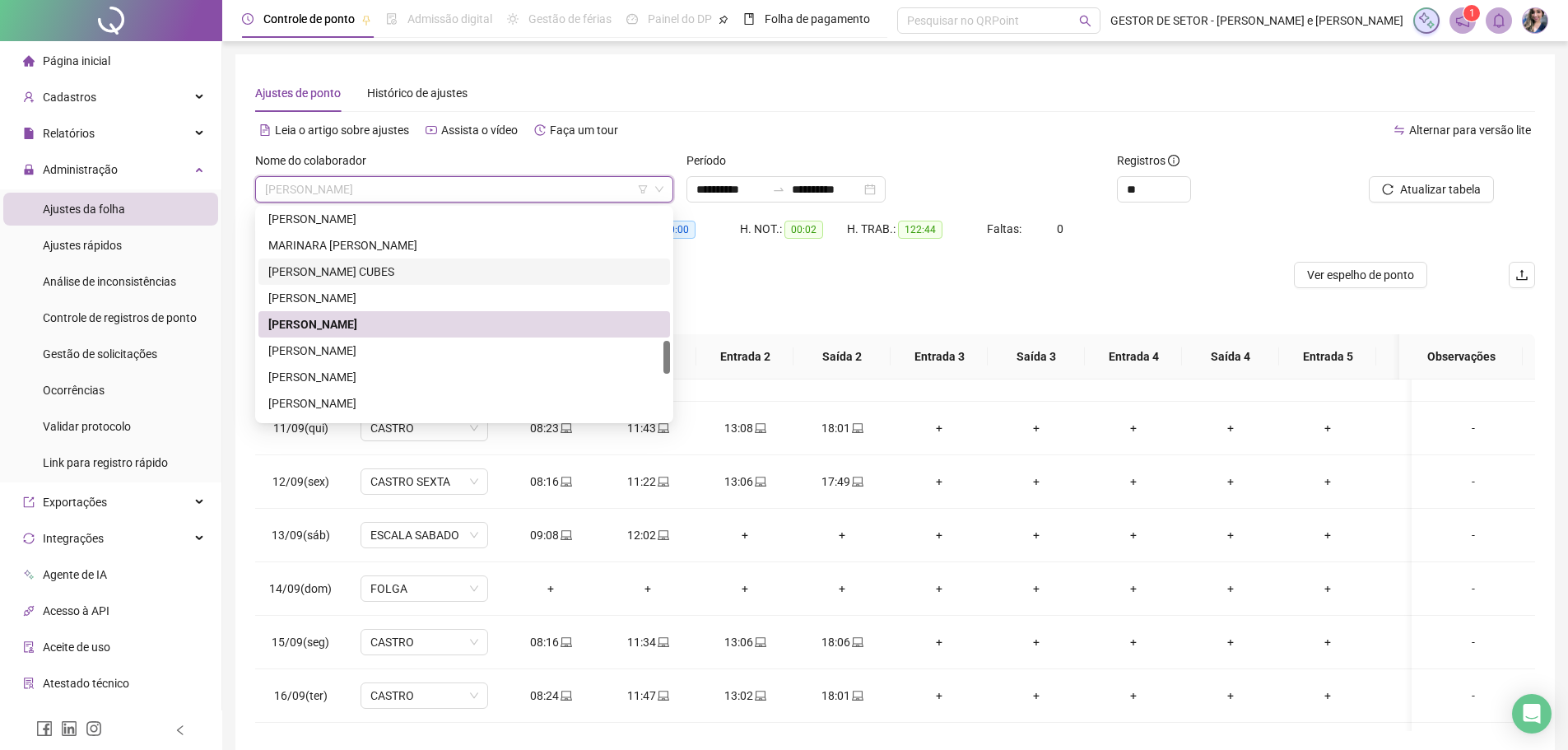
click at [352, 269] on div "[PERSON_NAME] CUBES" at bounding box center [464, 271] width 392 height 18
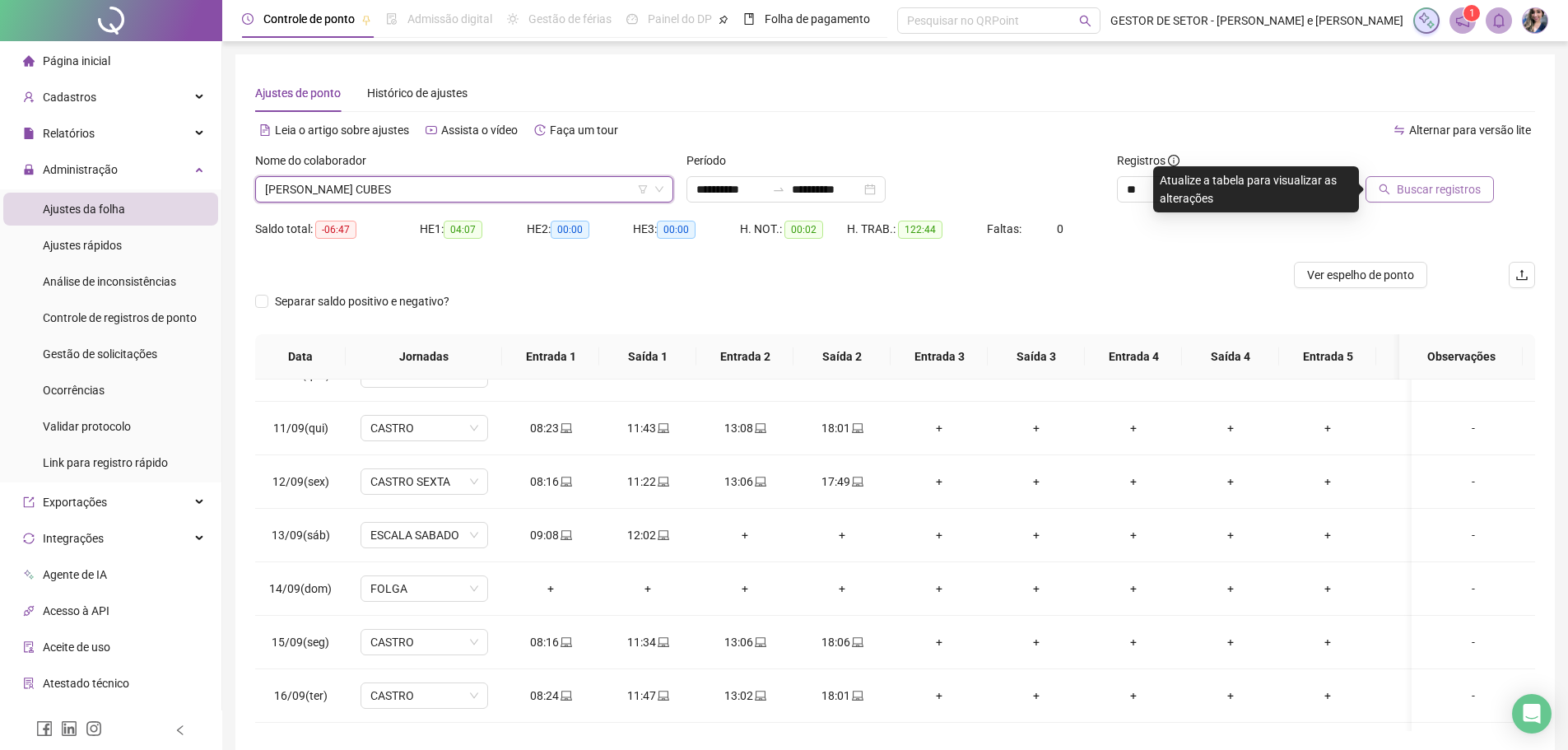
click at [1447, 188] on span "Buscar registros" at bounding box center [1438, 189] width 84 height 18
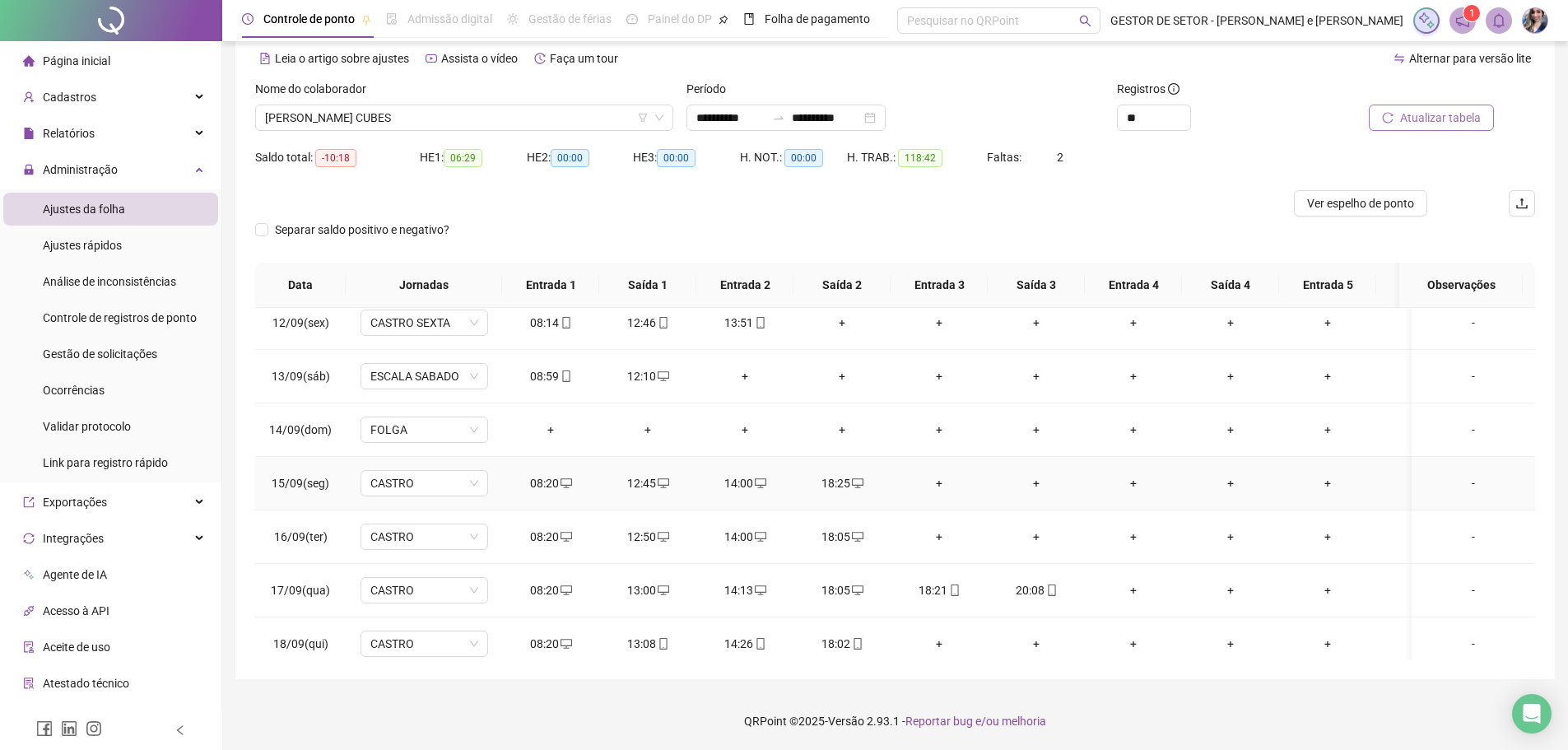
scroll to position [678, 0]
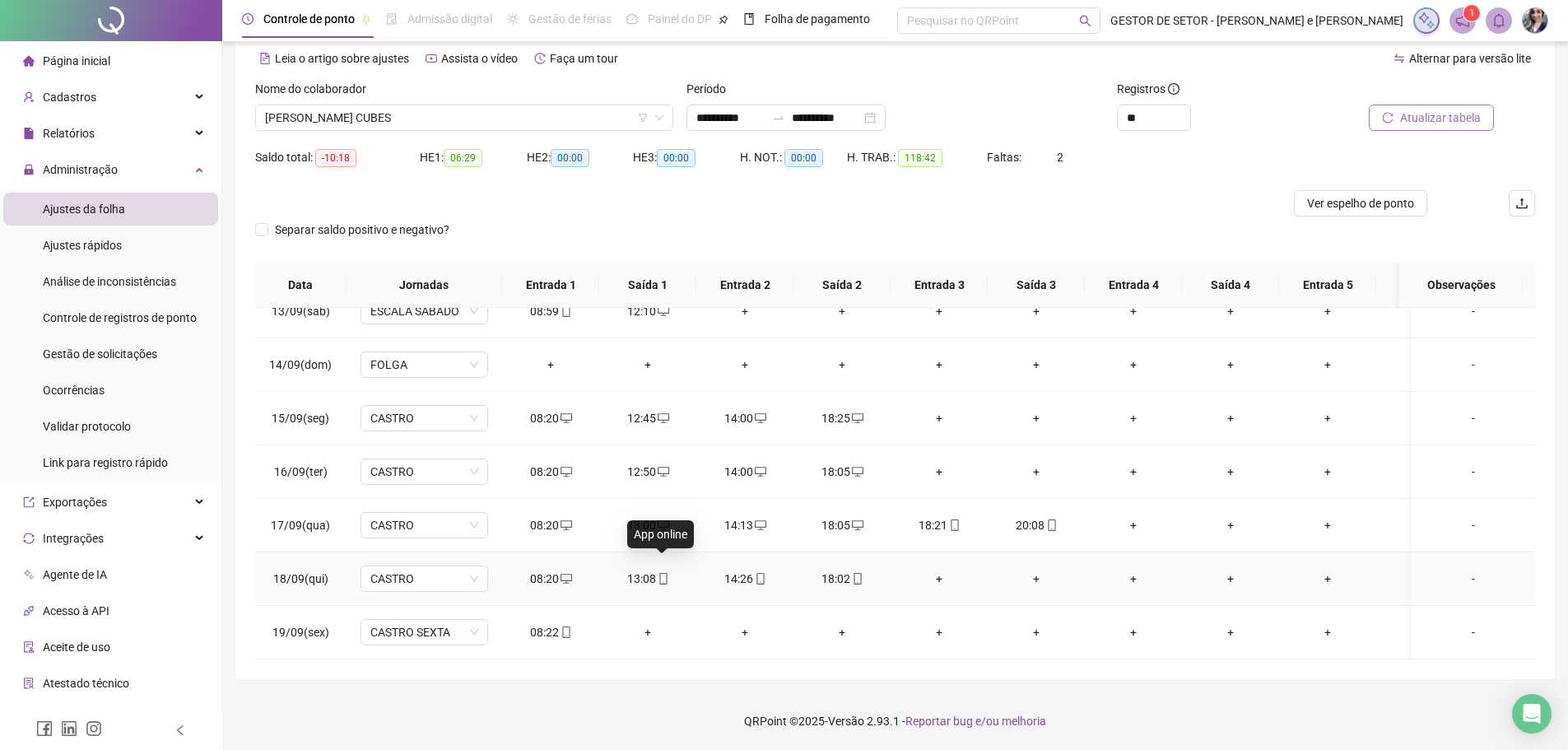
click at [664, 574] on icon "mobile" at bounding box center [664, 579] width 12 height 12
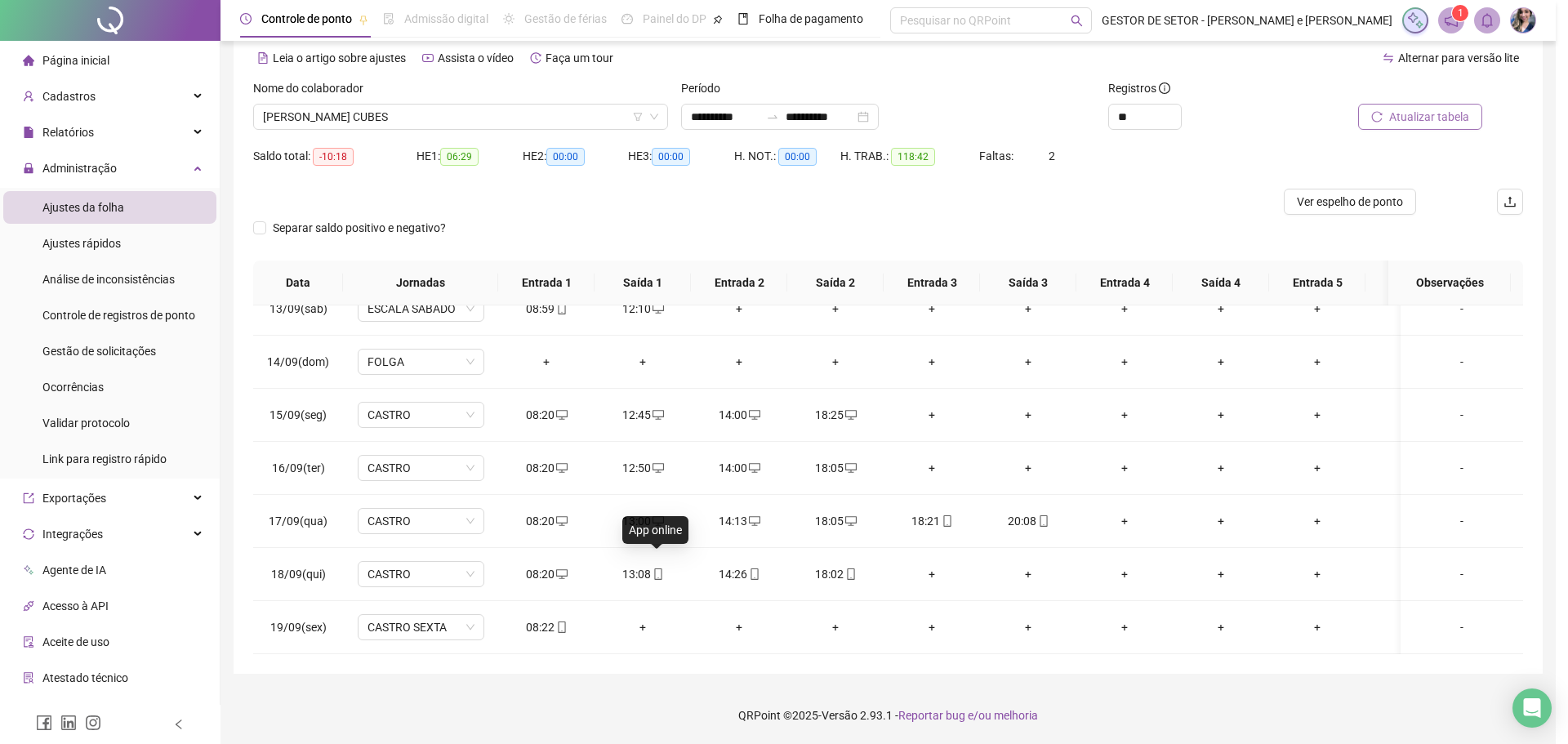
type input "**********"
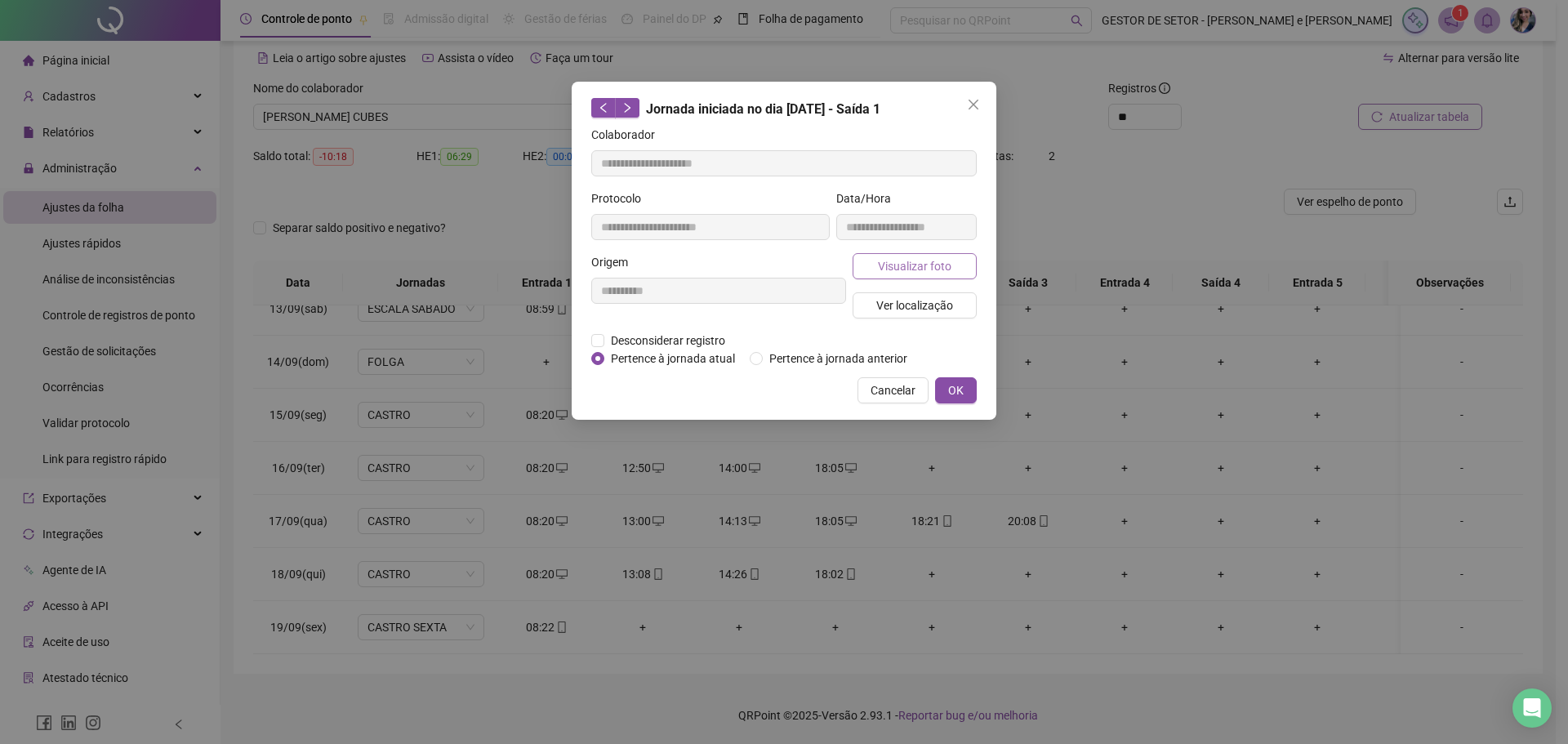
click at [919, 271] on span "Visualizar foto" at bounding box center [914, 266] width 73 height 18
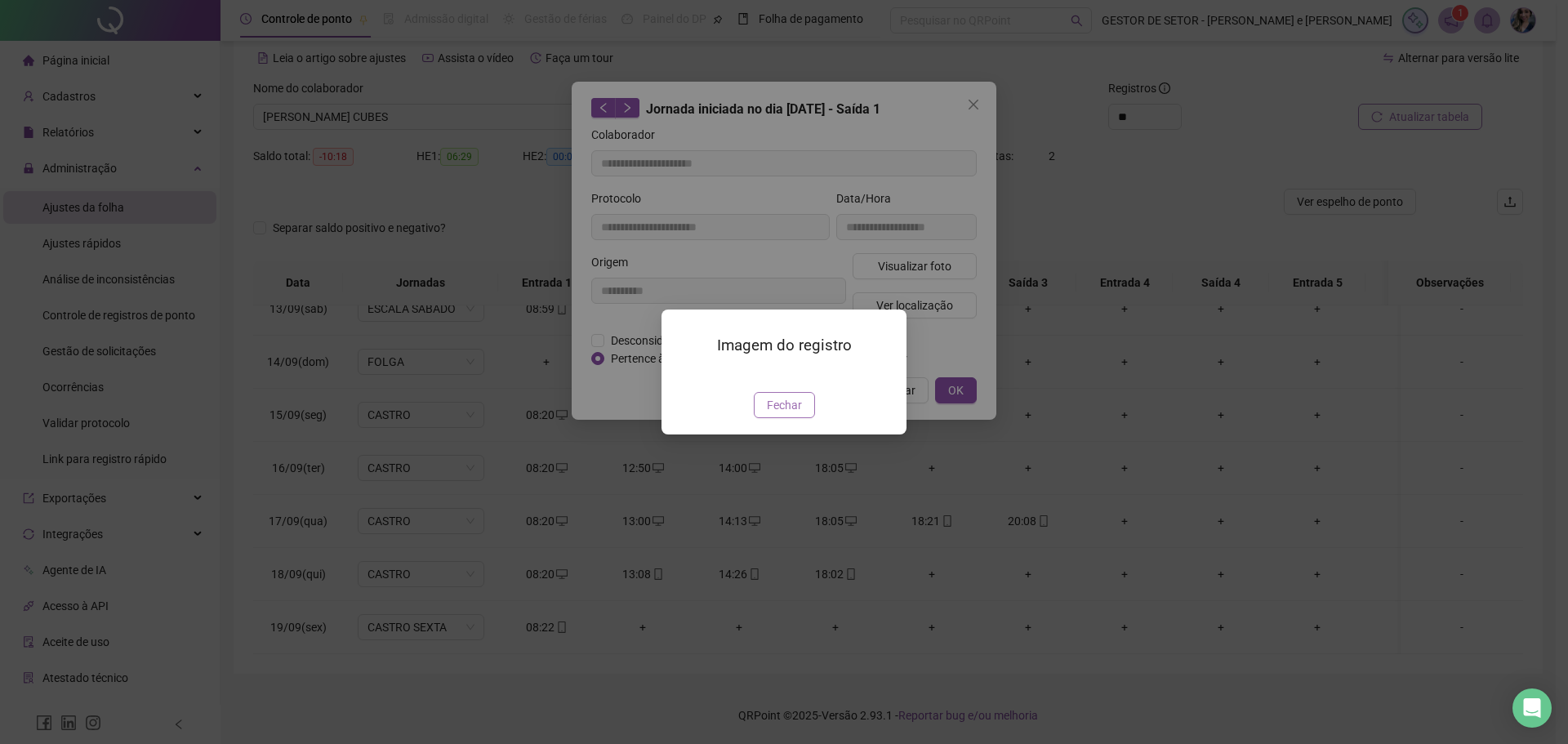
click at [761, 418] on button "Fechar" at bounding box center [784, 405] width 61 height 26
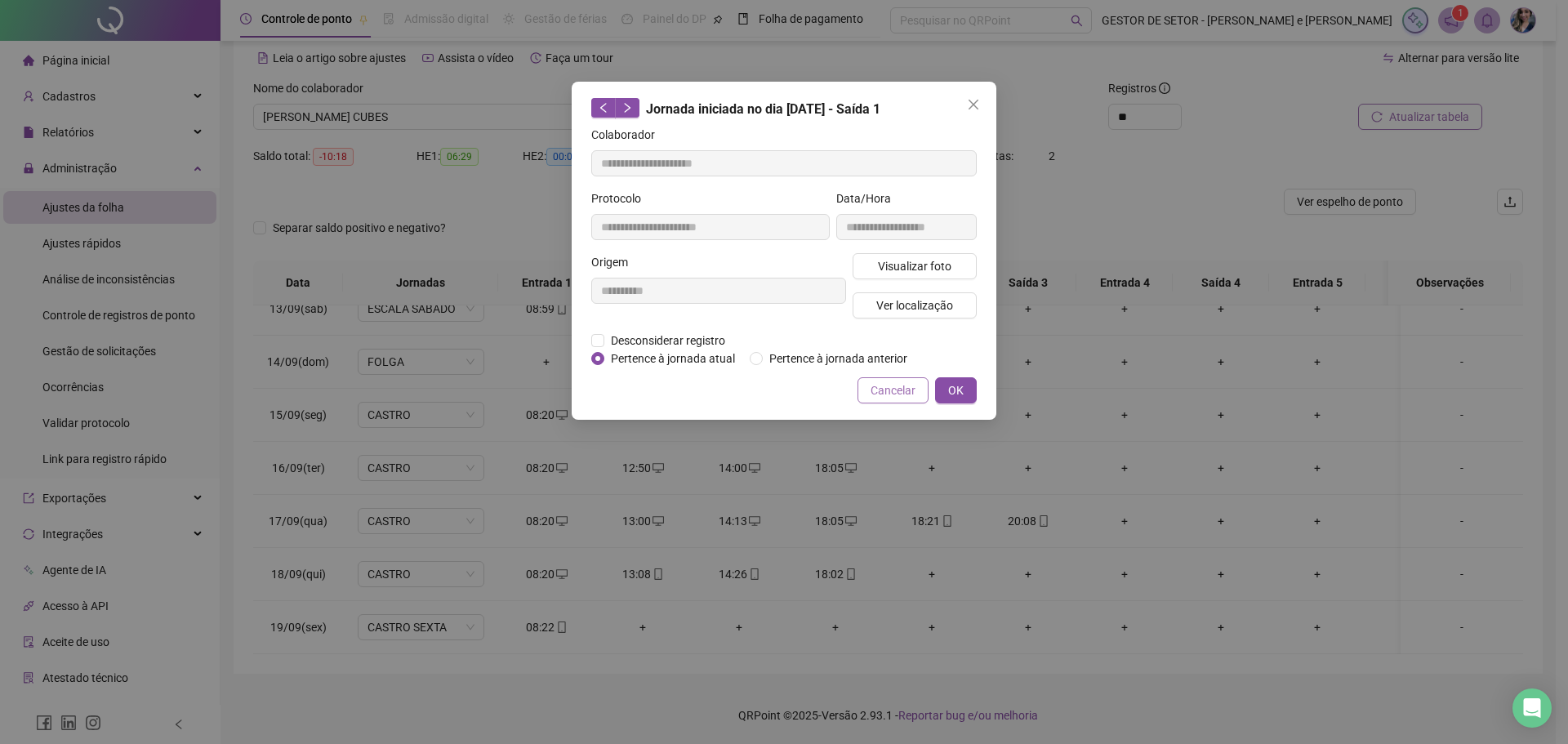
click at [877, 396] on span "Cancelar" at bounding box center [893, 390] width 45 height 18
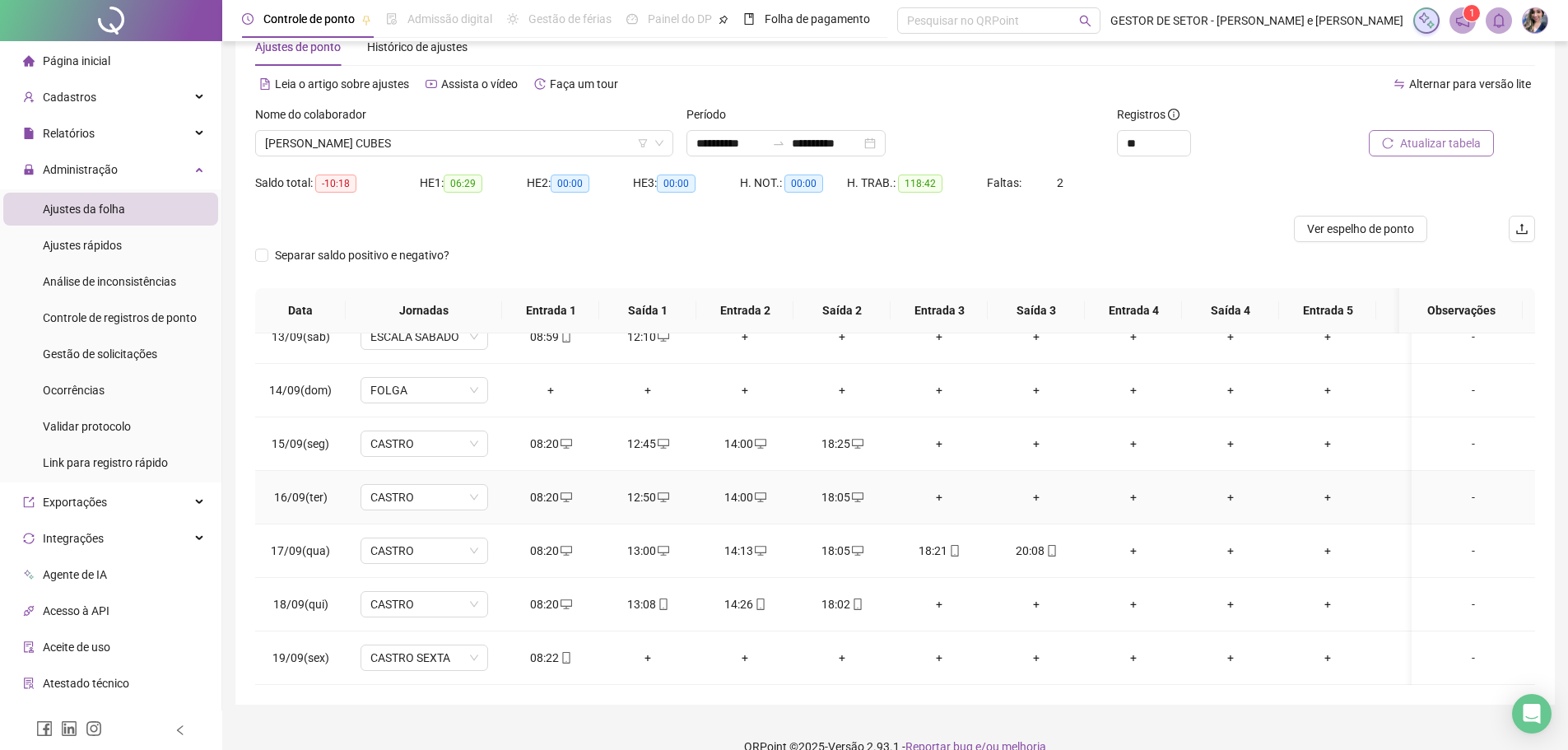
scroll to position [71, 0]
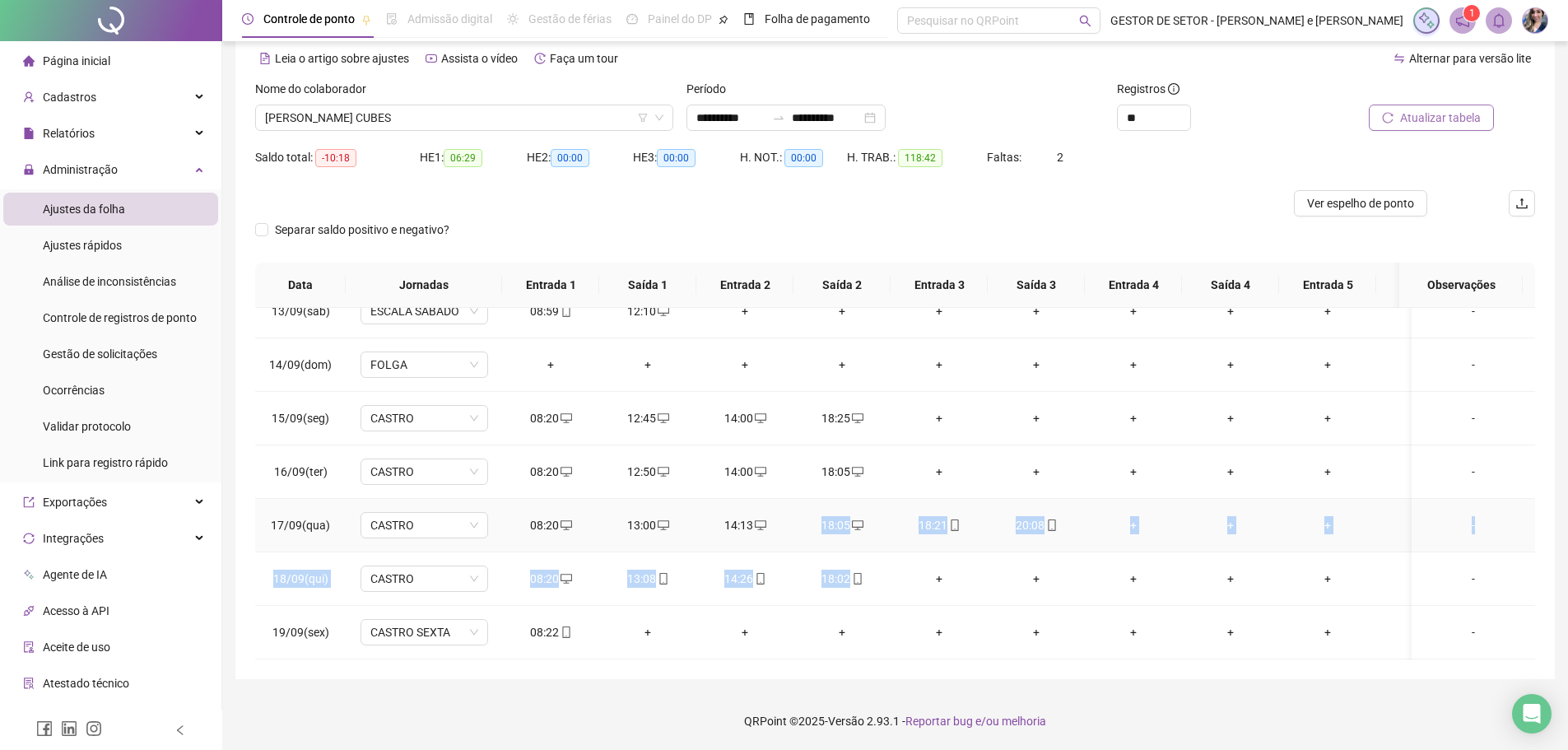
drag, startPoint x: 885, startPoint y: 585, endPoint x: 852, endPoint y: 573, distance: 35.1
click at [773, 531] on tbody "01/09(seg) CASTRO 08:17 12:40 13:52 18:06 + + + + + + + + - 02/09(ter) CASTRO 0…" at bounding box center [1023, 151] width 1536 height 1017
click at [887, 582] on td "18:02" at bounding box center [842, 579] width 98 height 53
click at [885, 573] on td "18:02" at bounding box center [842, 579] width 98 height 53
click at [996, 555] on td "+" at bounding box center [1036, 579] width 98 height 53
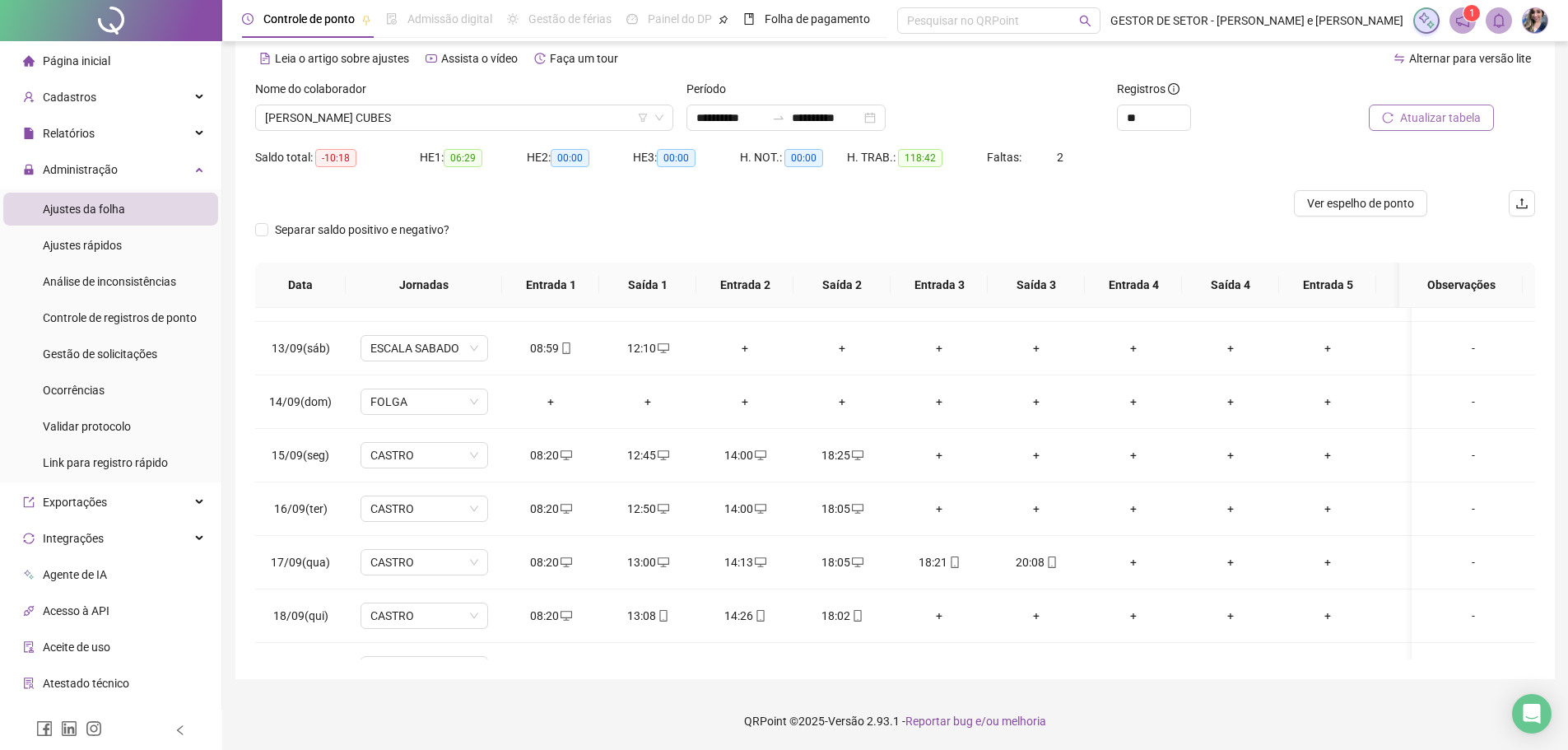
scroll to position [678, 0]
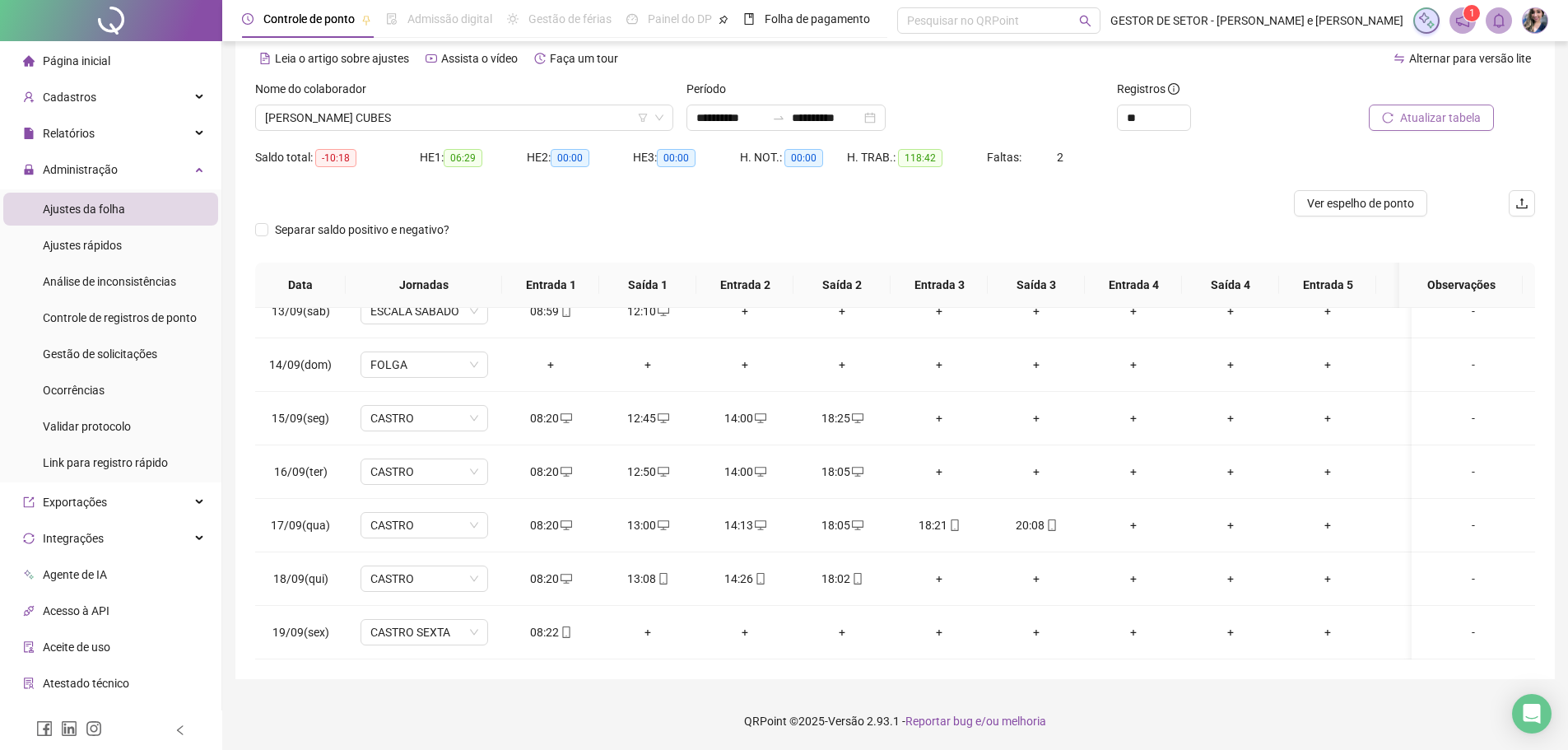
click at [1035, 156] on div "Faltas: 2" at bounding box center [1041, 157] width 107 height 18
